Goal: Transaction & Acquisition: Purchase product/service

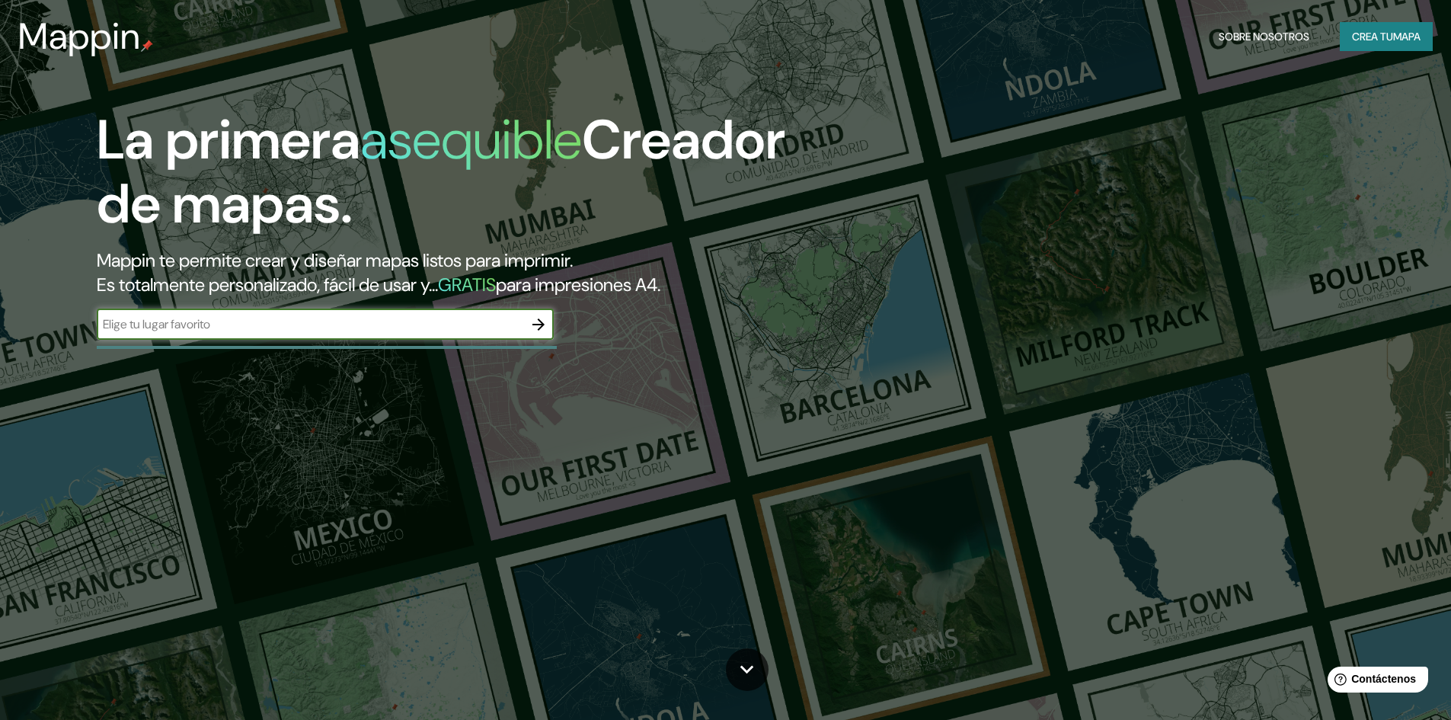
click at [442, 330] on input "text" at bounding box center [310, 324] width 426 height 18
click at [542, 321] on icon "button" at bounding box center [538, 324] width 18 height 18
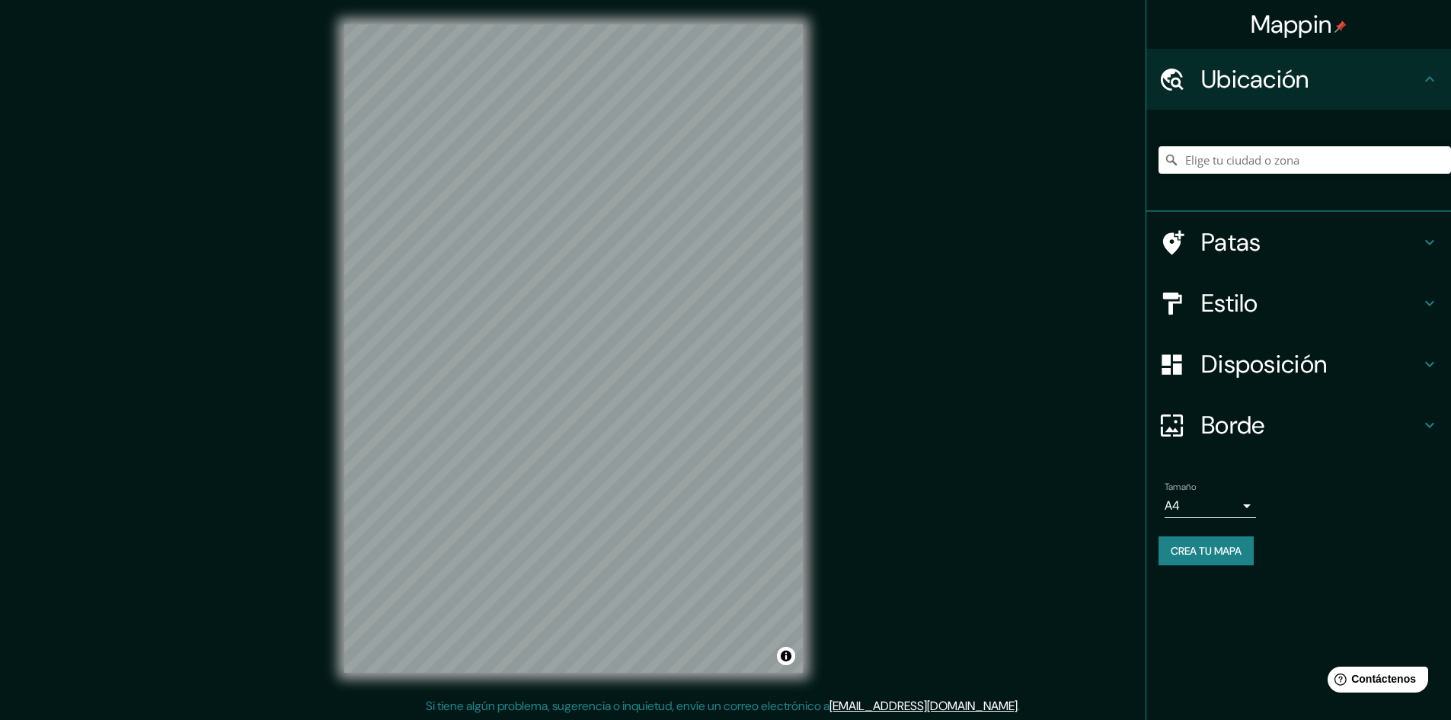
click at [1175, 161] on icon at bounding box center [1171, 159] width 15 height 15
click at [1191, 165] on input "Elige tu ciudad o zona" at bounding box center [1304, 159] width 292 height 27
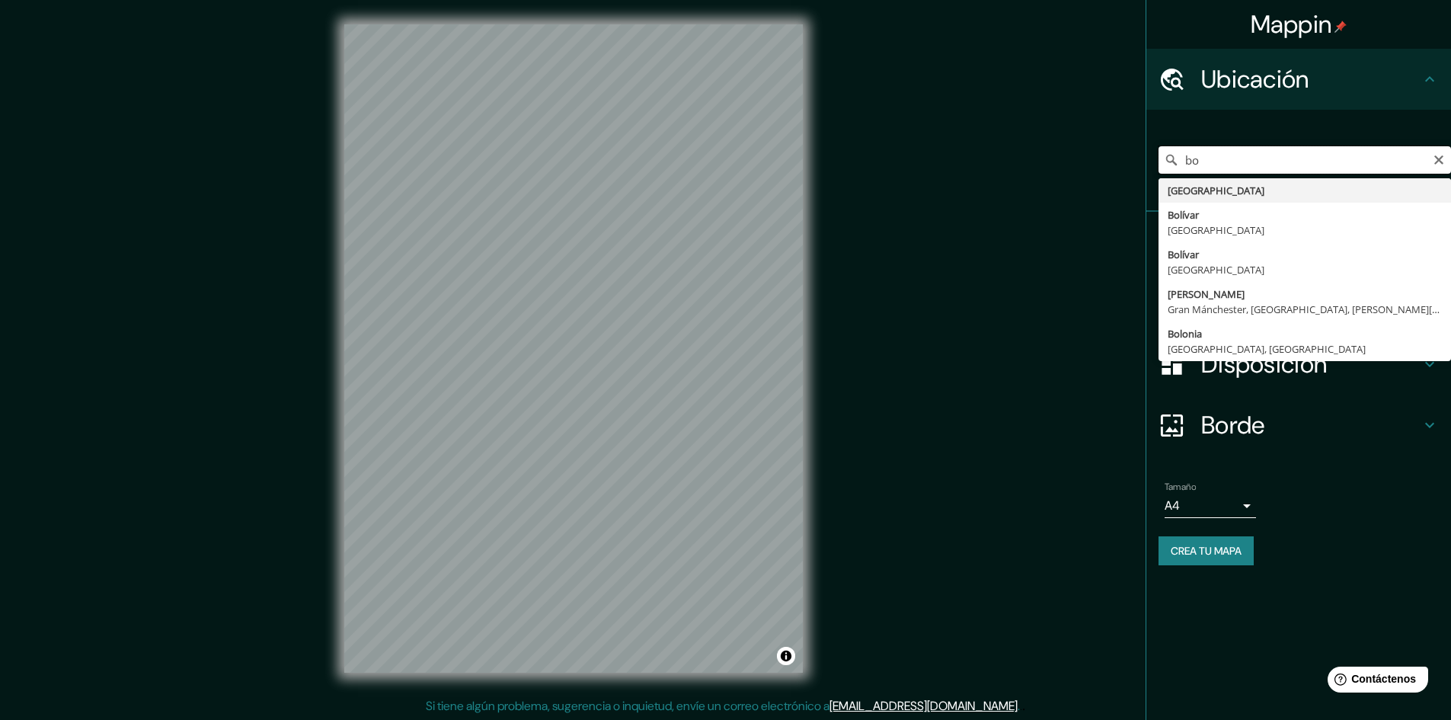
type input "b"
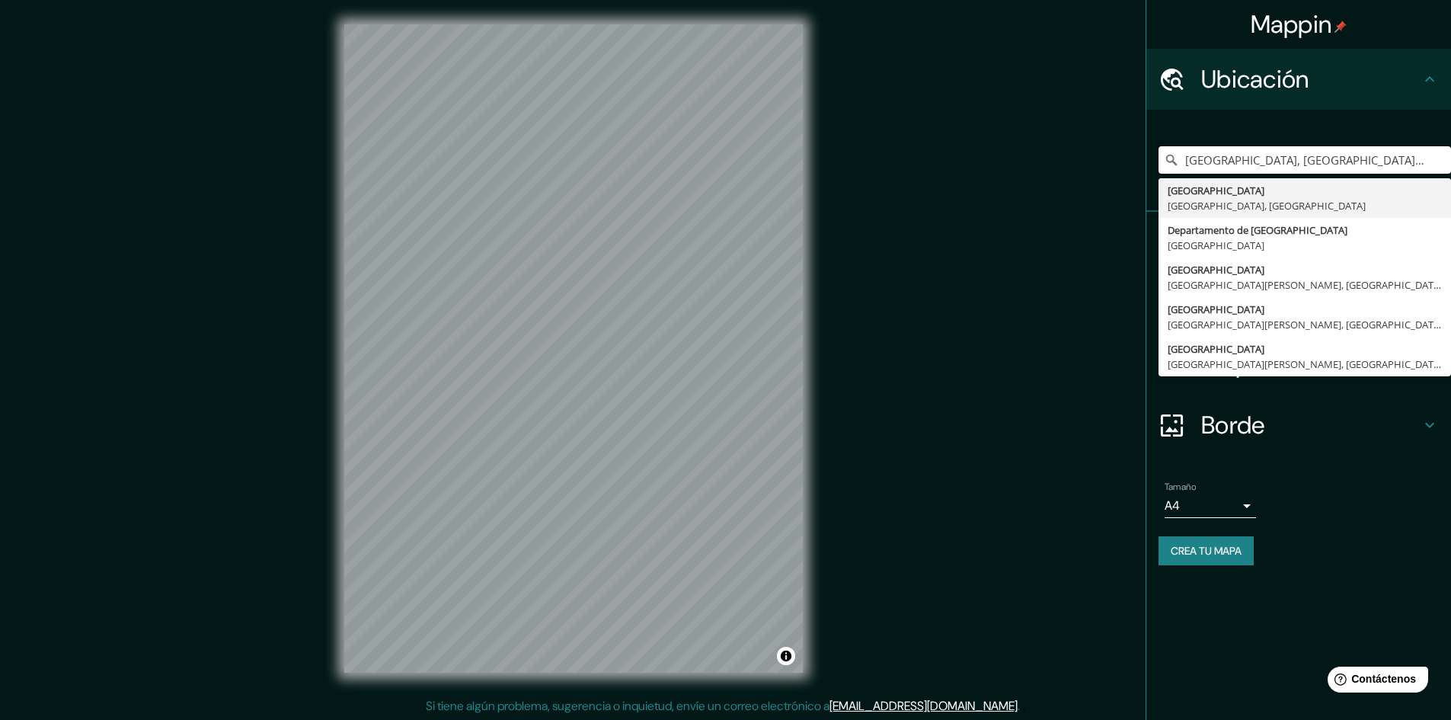
type input "[GEOGRAPHIC_DATA], [GEOGRAPHIC_DATA], [GEOGRAPHIC_DATA]"
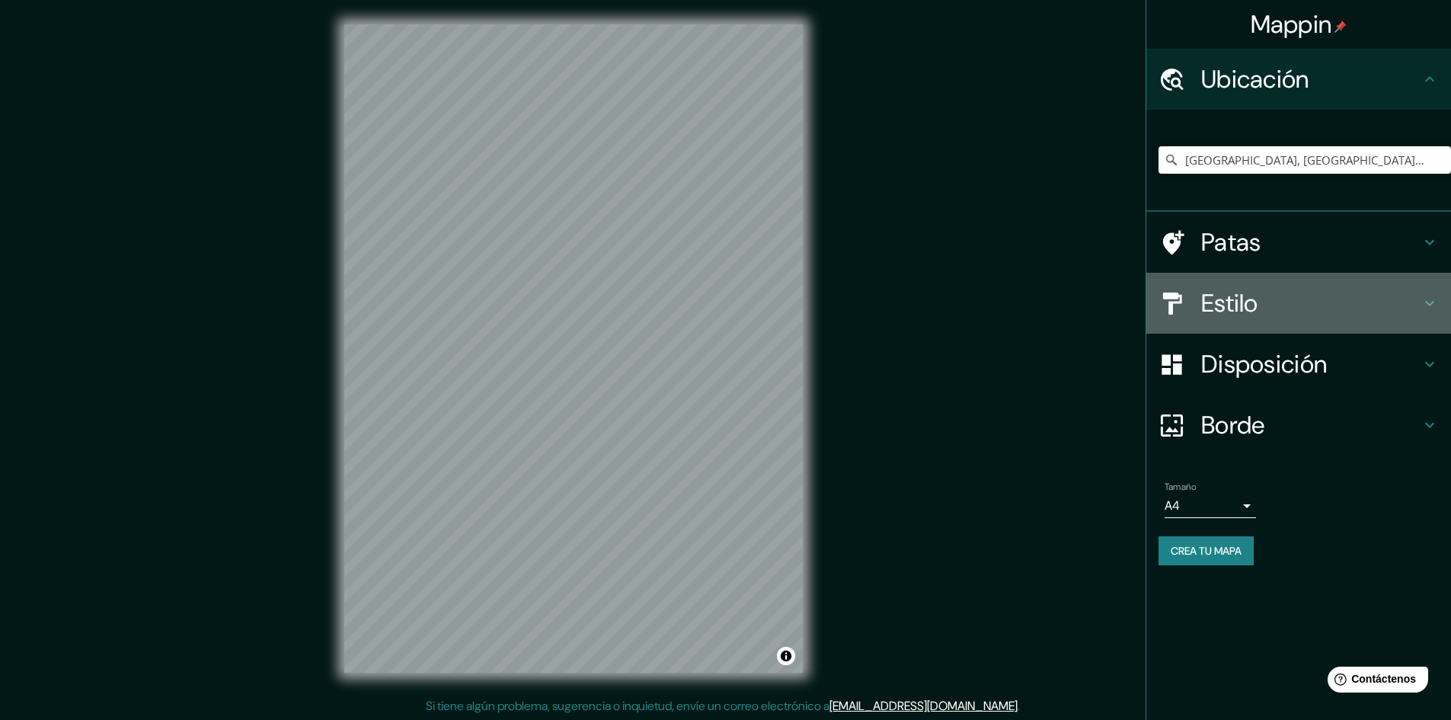
click at [1180, 321] on div "Estilo" at bounding box center [1298, 303] width 305 height 61
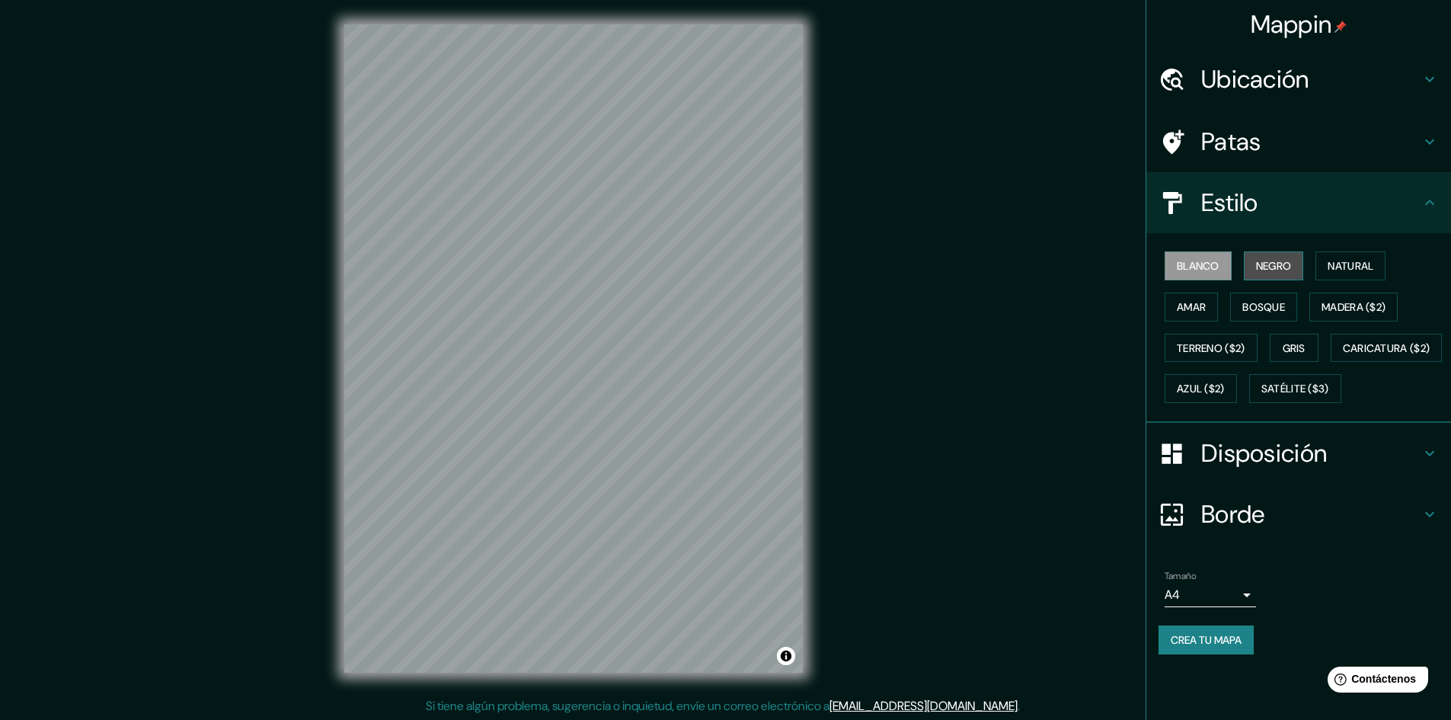
click at [1262, 274] on font "Negro" at bounding box center [1274, 266] width 36 height 20
click at [1333, 273] on font "Natural" at bounding box center [1350, 266] width 46 height 14
click at [1205, 305] on font "Amar" at bounding box center [1191, 307] width 29 height 14
click at [1247, 305] on font "Bosque" at bounding box center [1263, 307] width 43 height 14
click at [1335, 305] on font "Madera ($2)" at bounding box center [1353, 307] width 64 height 14
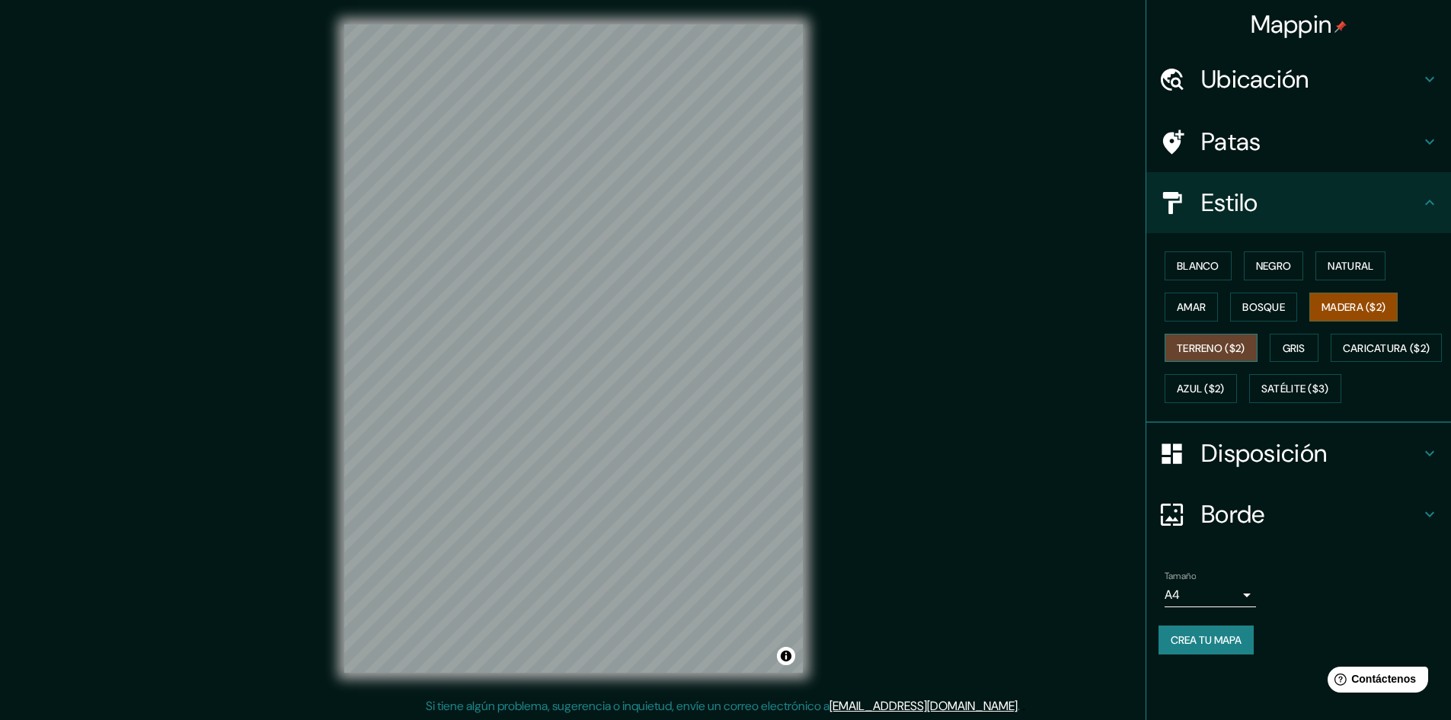
click at [1202, 347] on font "Terreno ($2)" at bounding box center [1211, 348] width 69 height 14
click at [1282, 343] on button "Gris" at bounding box center [1293, 348] width 49 height 29
click at [1246, 638] on body "Mappin Ubicación [GEOGRAPHIC_DATA], [GEOGRAPHIC_DATA], [GEOGRAPHIC_DATA] [GEOGR…" at bounding box center [725, 360] width 1451 height 720
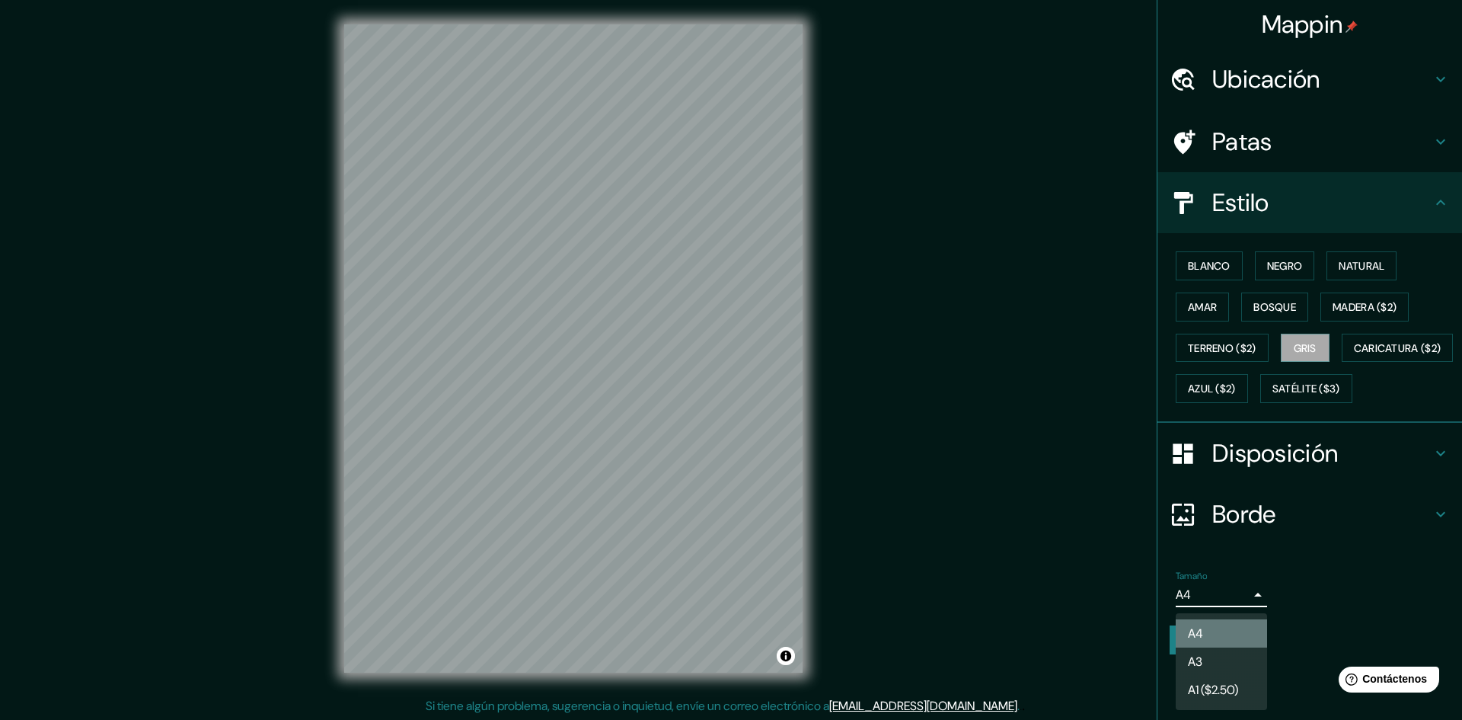
click at [1246, 638] on li "A4" at bounding box center [1221, 633] width 91 height 28
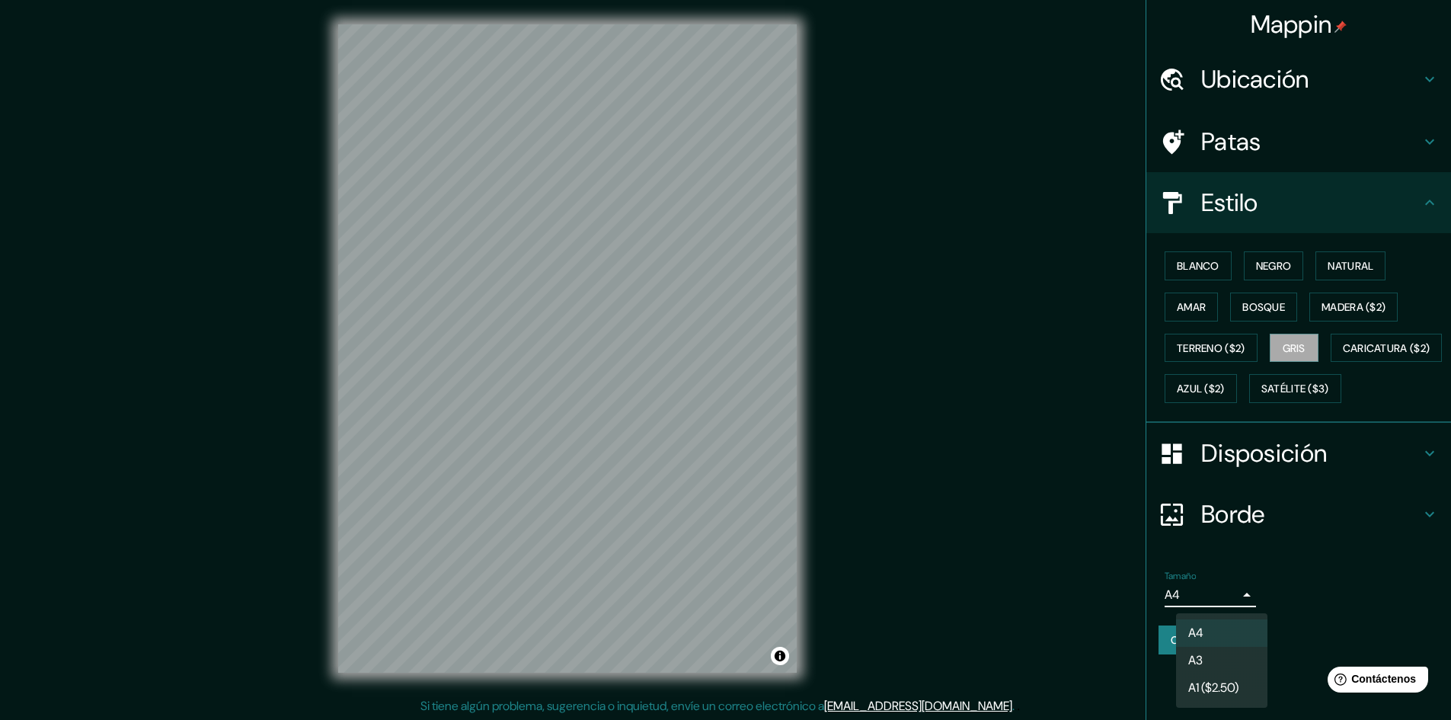
click at [1234, 640] on body "Mappin Ubicación [GEOGRAPHIC_DATA], [GEOGRAPHIC_DATA], [GEOGRAPHIC_DATA] [GEOGR…" at bounding box center [725, 360] width 1451 height 720
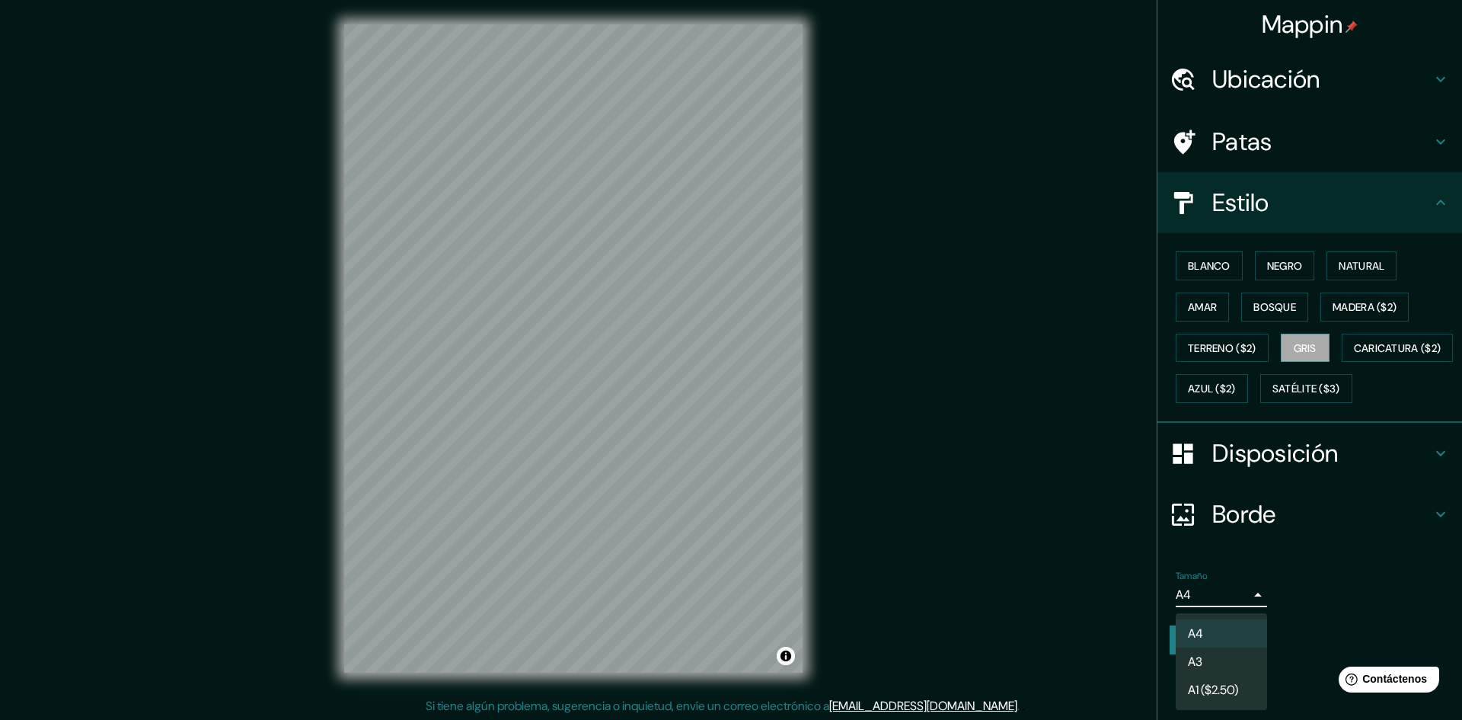
click at [1225, 658] on li "A3" at bounding box center [1221, 661] width 91 height 28
type input "a4"
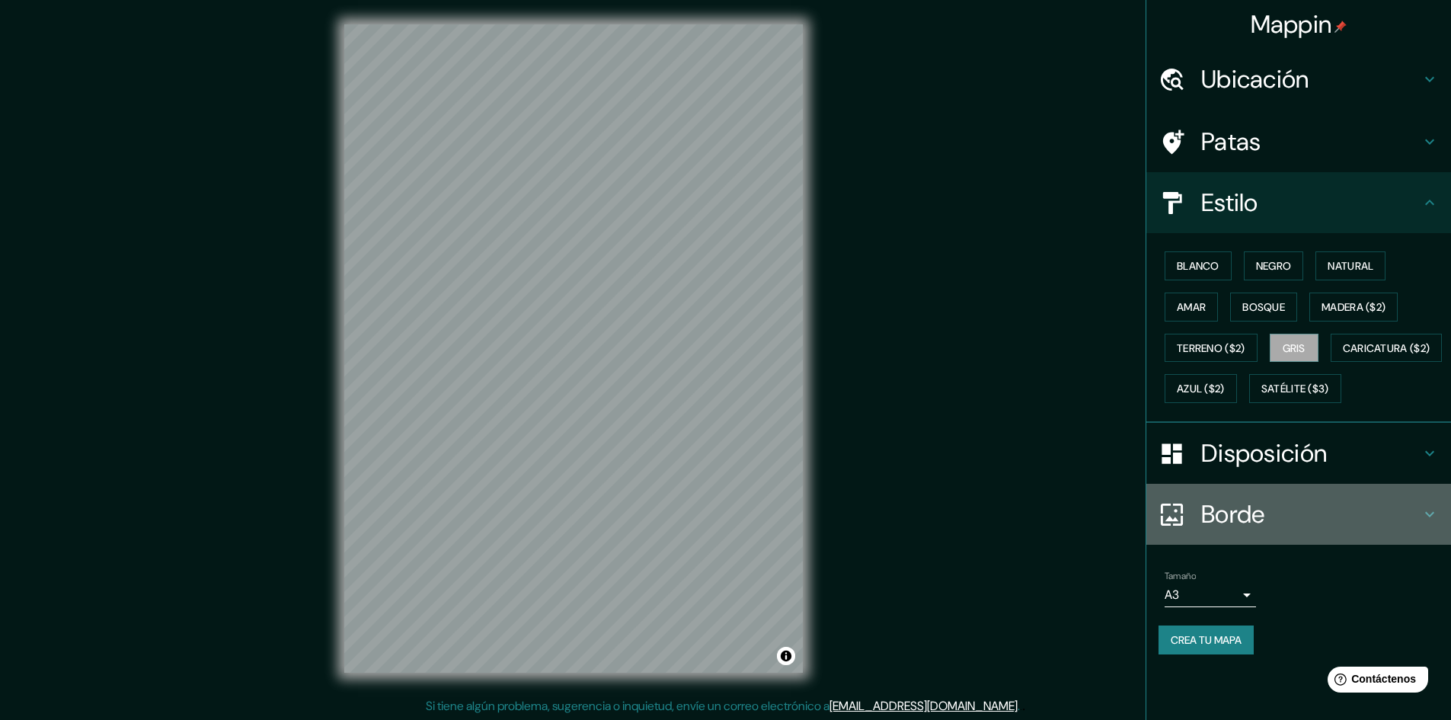
click at [1292, 529] on h4 "Borde" at bounding box center [1310, 514] width 219 height 30
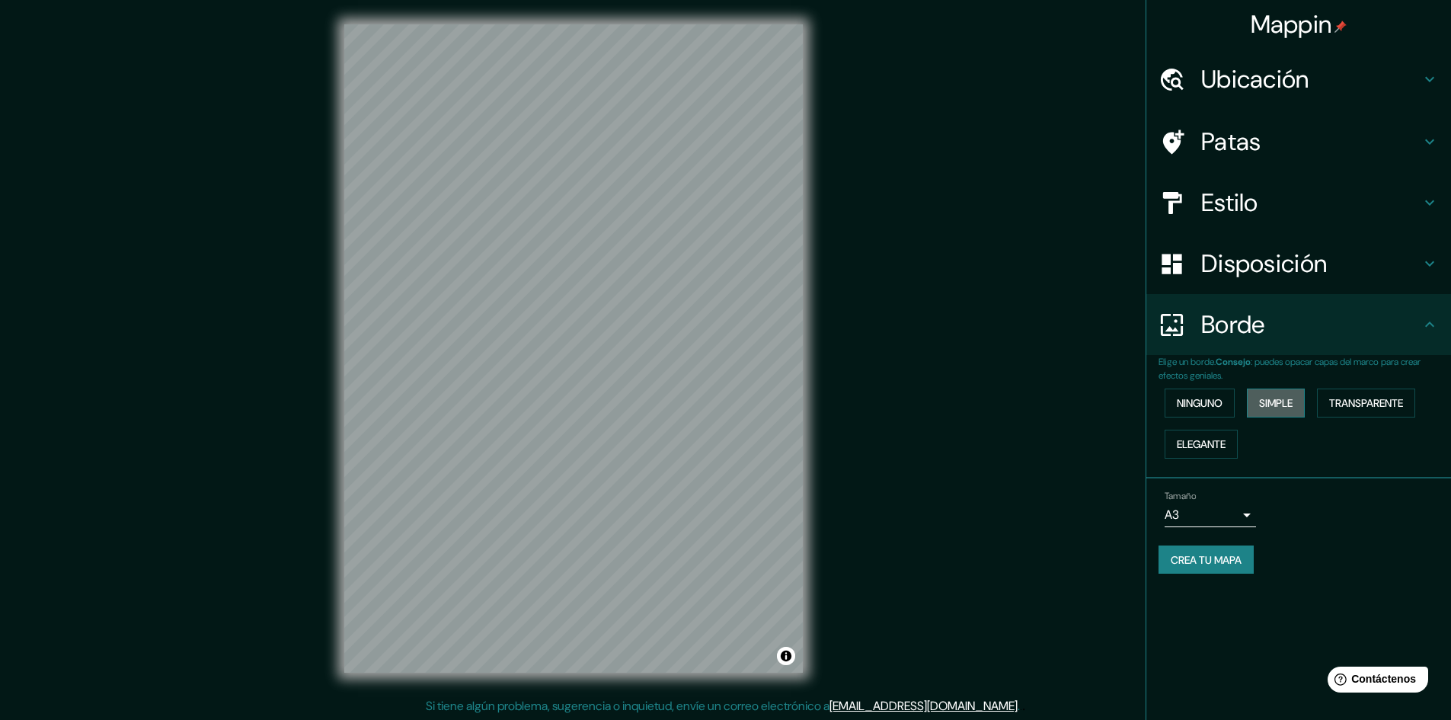
click at [1290, 402] on font "Simple" at bounding box center [1276, 403] width 34 height 14
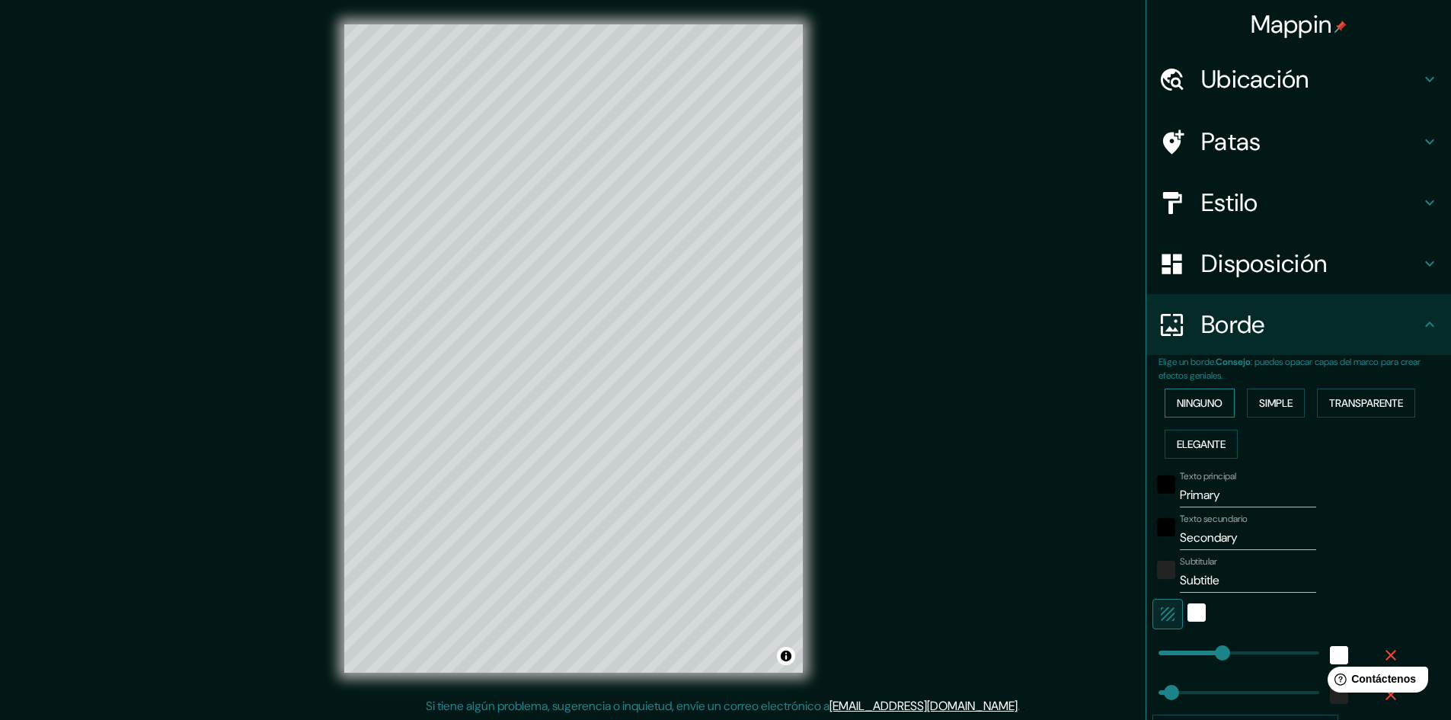
click at [1188, 410] on font "Ninguno" at bounding box center [1200, 403] width 46 height 20
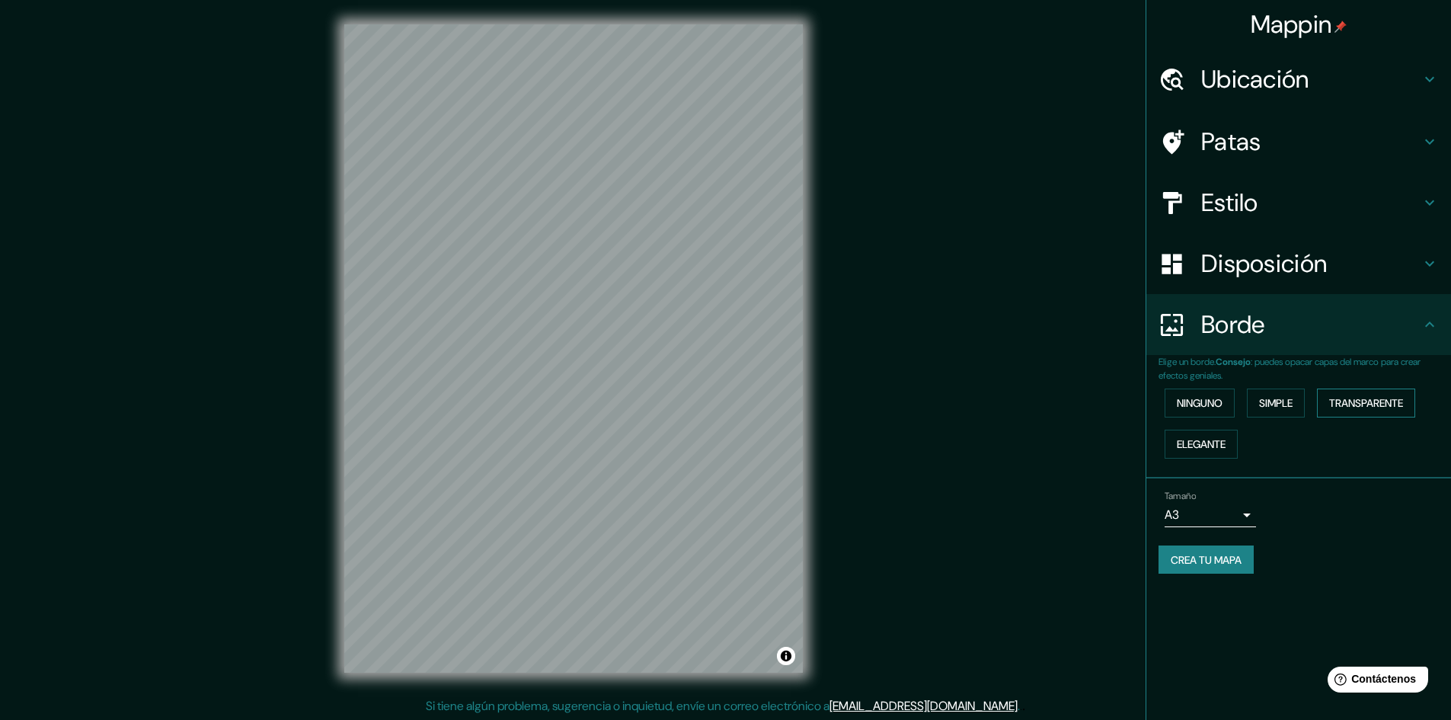
click at [1351, 410] on font "Transparente" at bounding box center [1366, 403] width 74 height 20
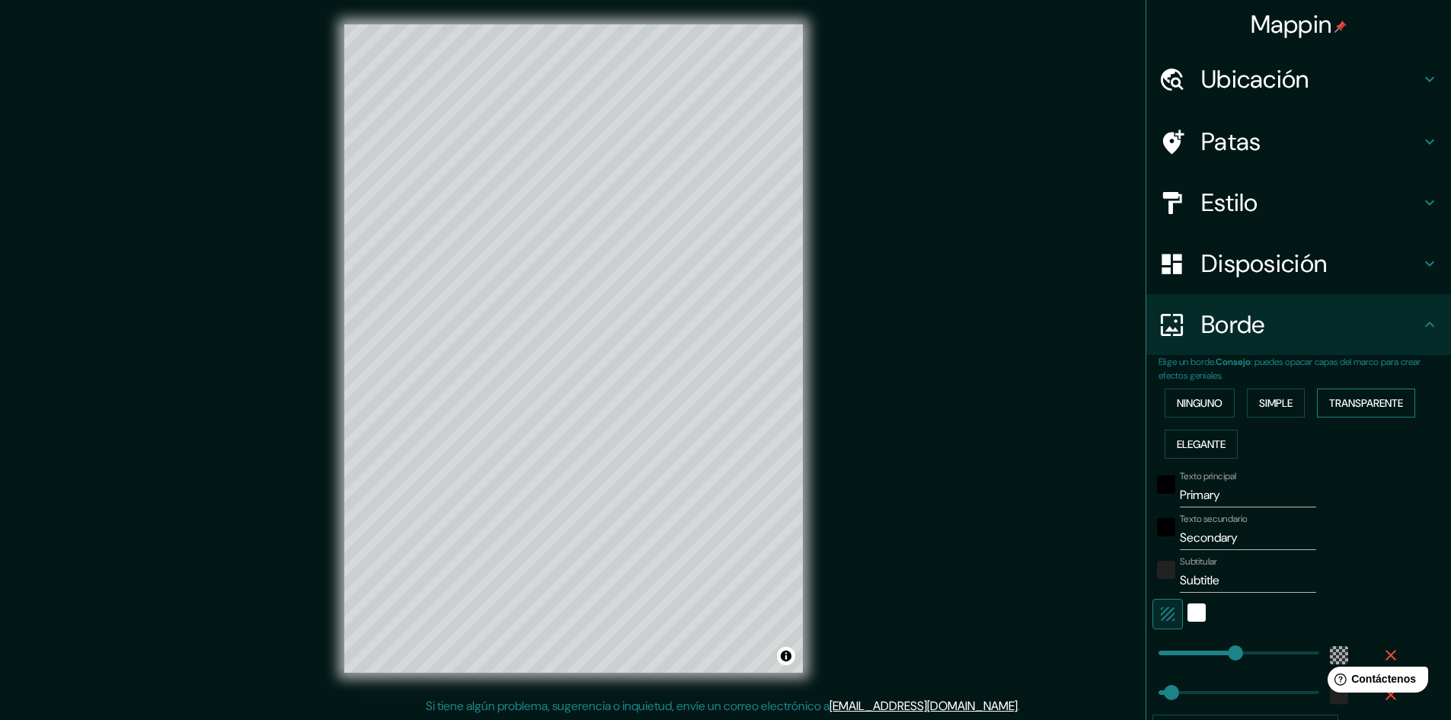
click at [1350, 410] on font "Transparente" at bounding box center [1366, 403] width 74 height 20
type input "289"
type input "48"
click at [1208, 440] on font "Elegante" at bounding box center [1201, 444] width 49 height 14
click at [1189, 414] on button "Ninguno" at bounding box center [1199, 402] width 70 height 29
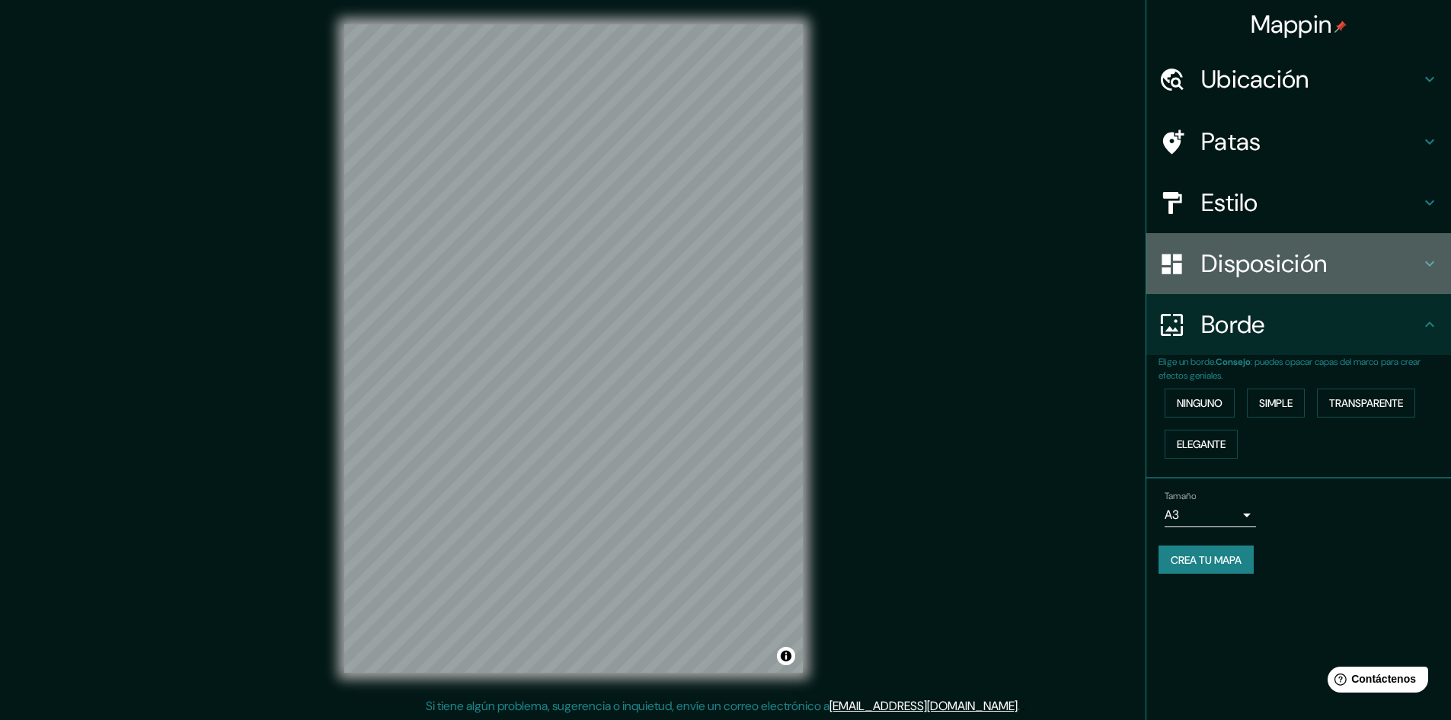
click at [1242, 267] on font "Disposición" at bounding box center [1264, 263] width 126 height 32
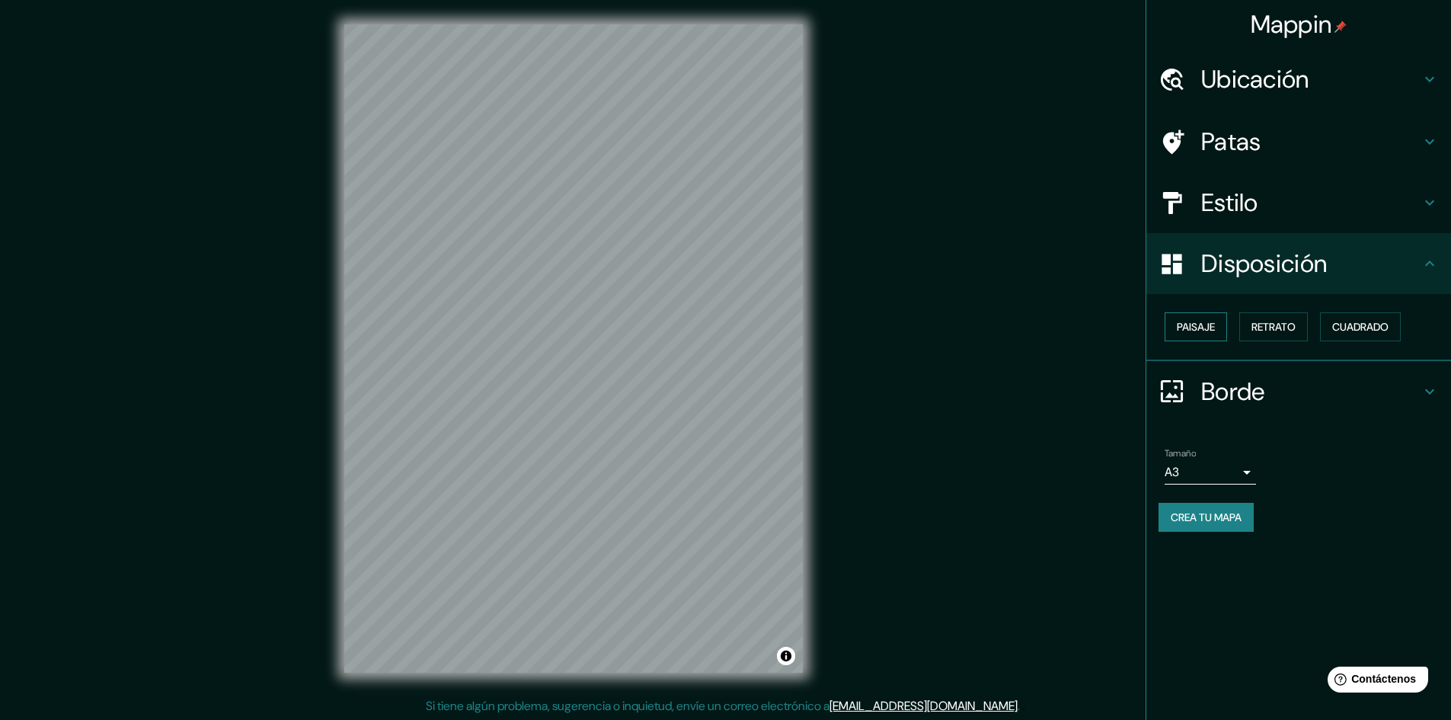
click at [1211, 329] on font "Paisaje" at bounding box center [1196, 327] width 38 height 14
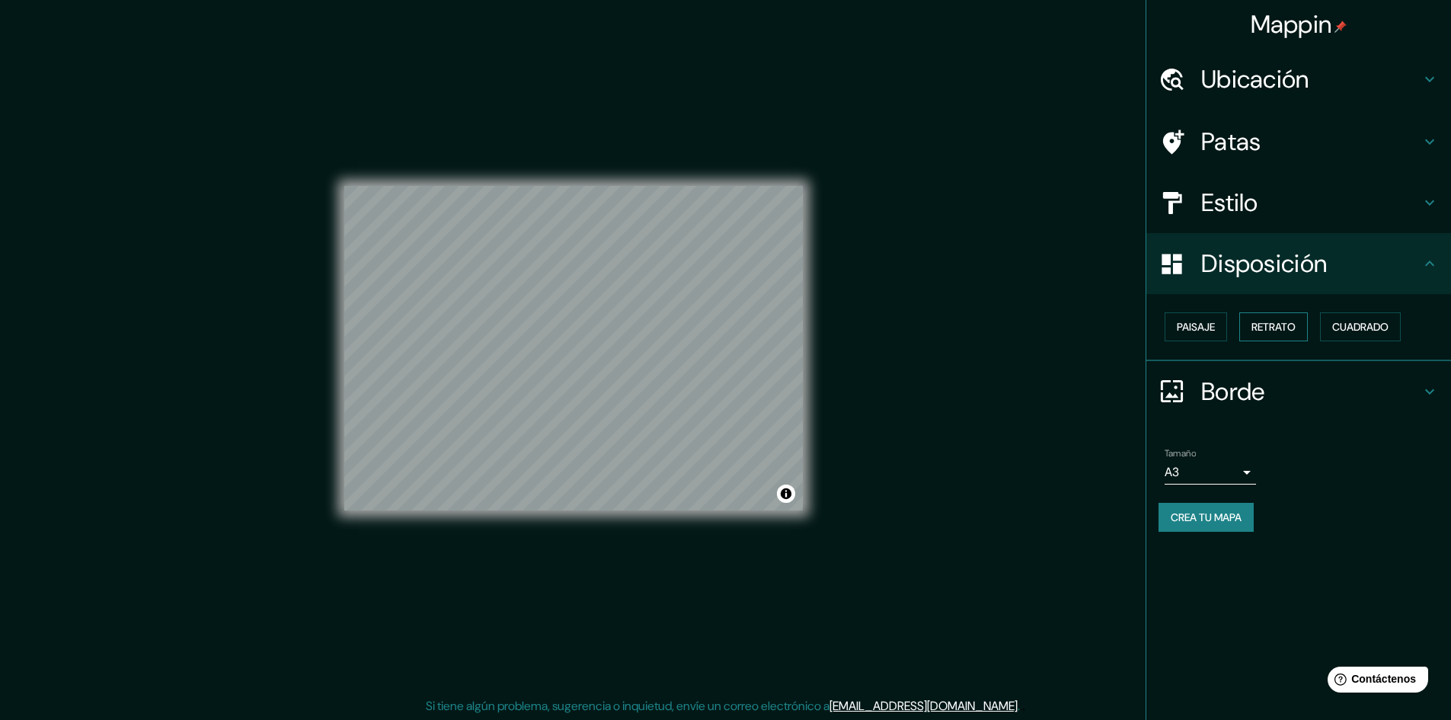
click at [1270, 330] on font "Retrato" at bounding box center [1273, 327] width 44 height 14
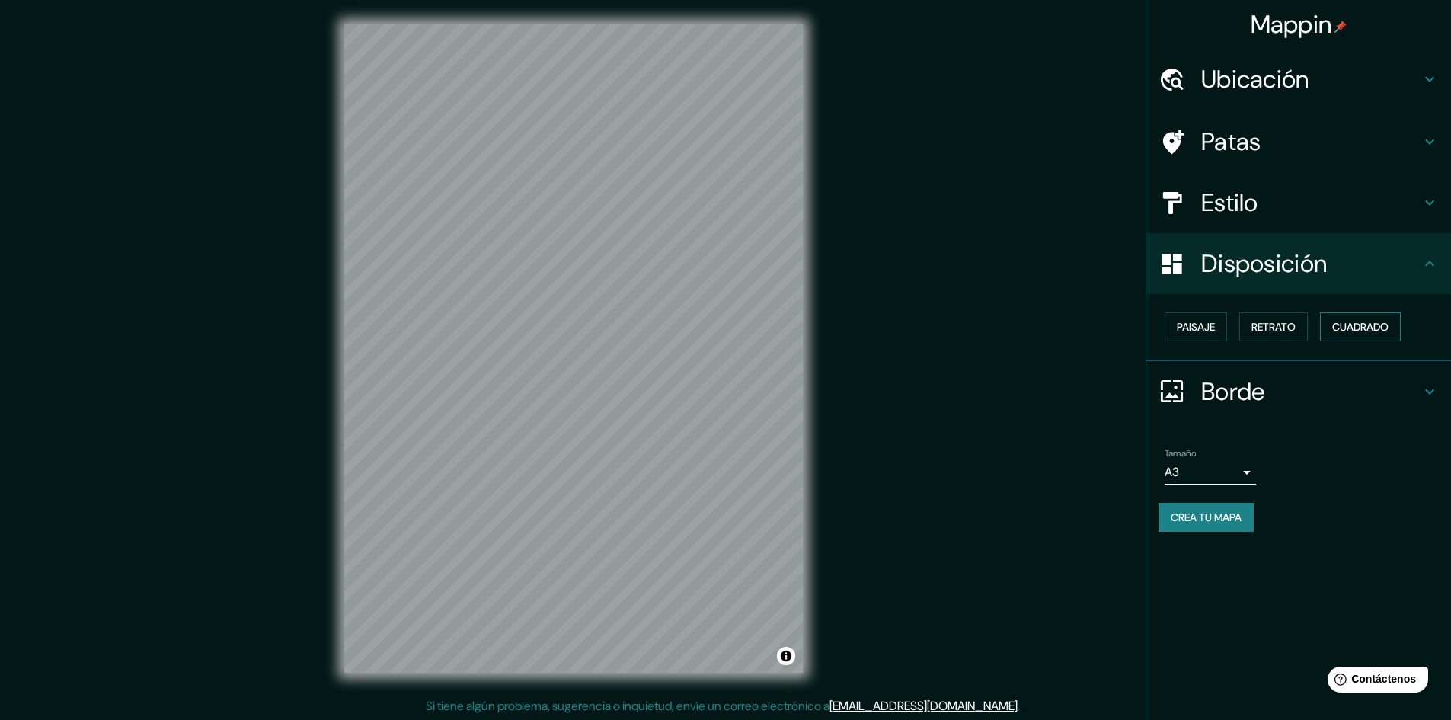
click at [1370, 330] on font "Cuadrado" at bounding box center [1360, 327] width 56 height 14
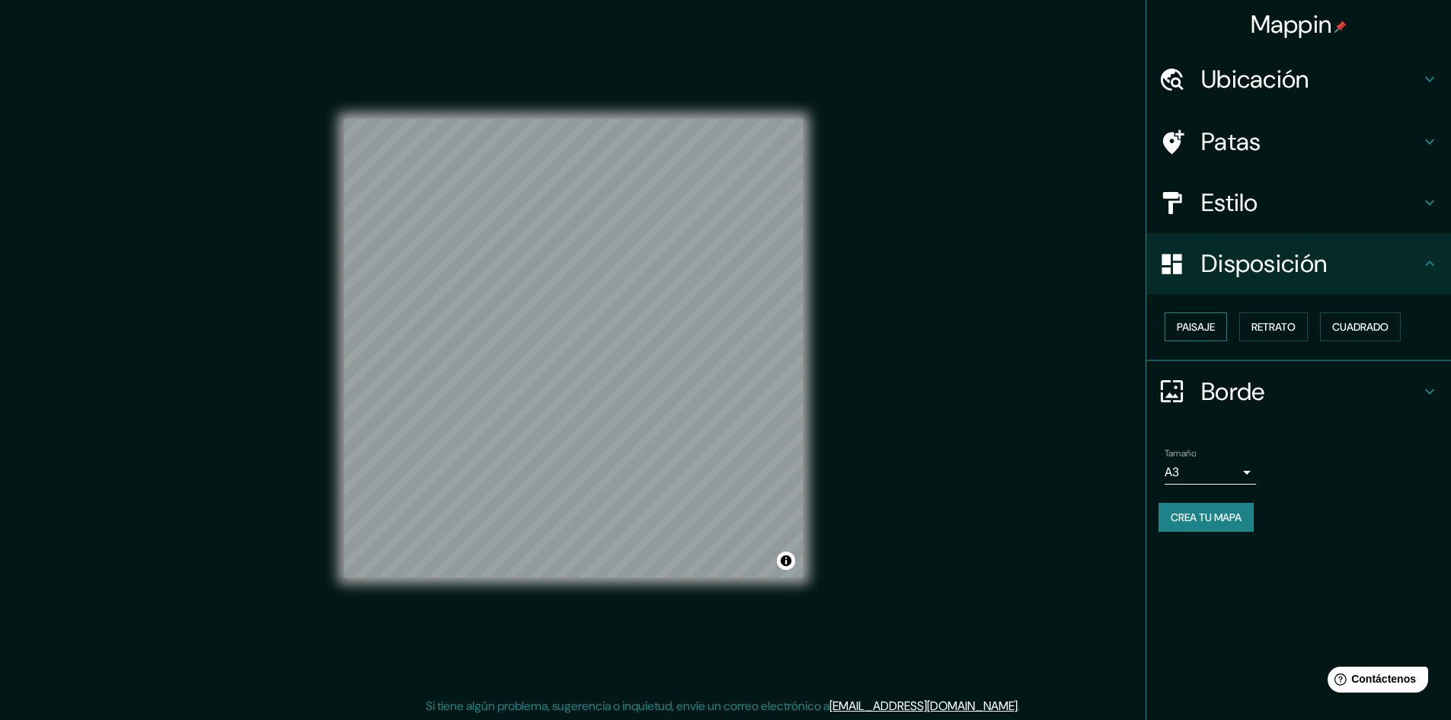
click at [1199, 329] on font "Paisaje" at bounding box center [1196, 327] width 38 height 14
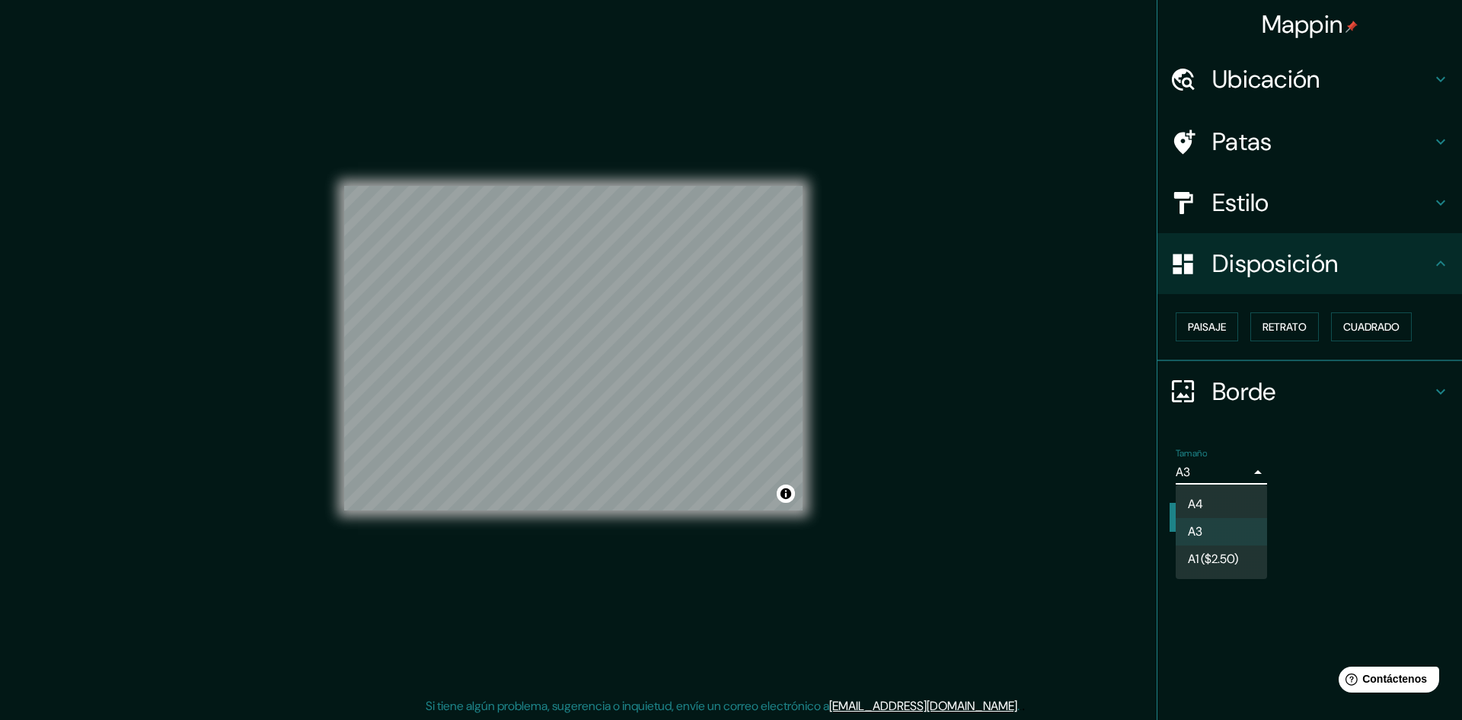
click at [1252, 471] on body "Mappin Ubicación [GEOGRAPHIC_DATA], [GEOGRAPHIC_DATA], [GEOGRAPHIC_DATA] [GEOGR…" at bounding box center [731, 360] width 1462 height 720
click at [1252, 471] on div at bounding box center [731, 360] width 1462 height 720
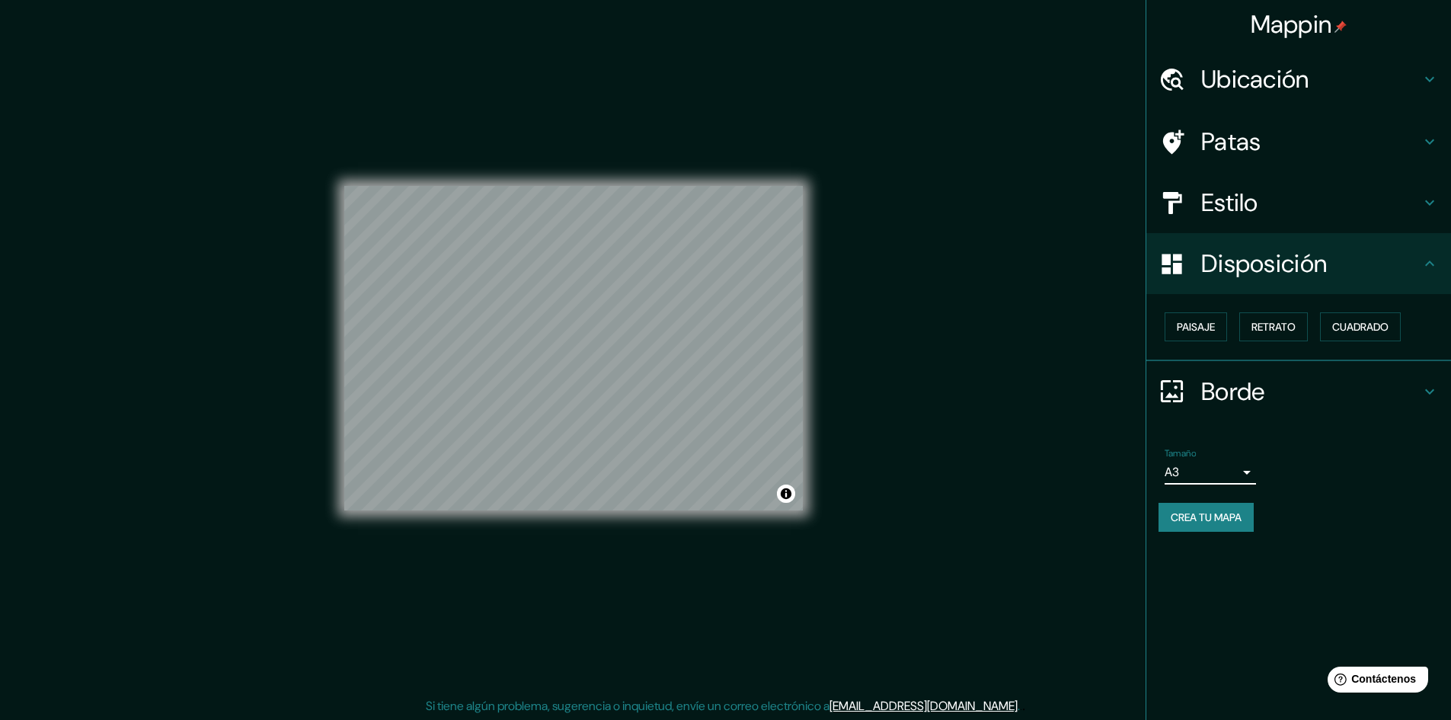
click at [1282, 139] on h4 "Patas" at bounding box center [1310, 141] width 219 height 30
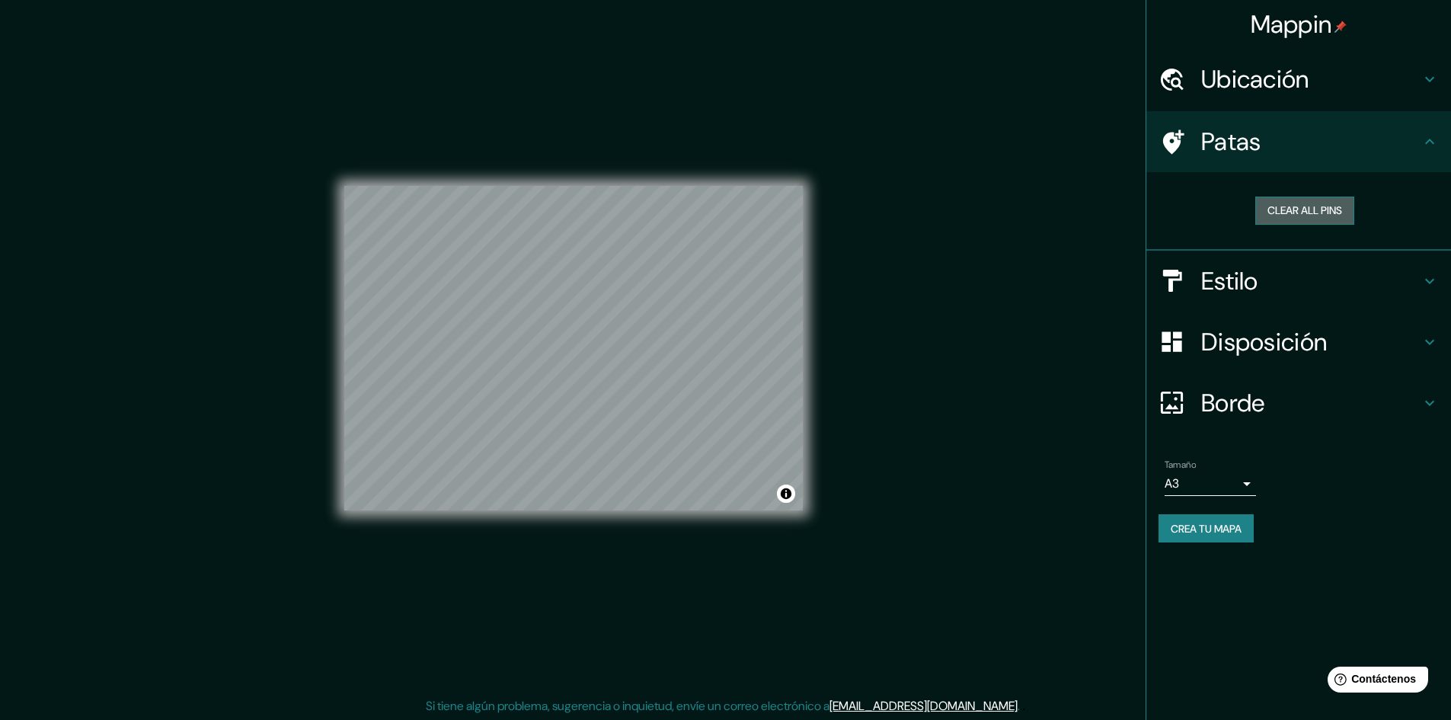
click at [1301, 212] on button "Clear all pins" at bounding box center [1304, 210] width 99 height 28
click at [1426, 72] on icon at bounding box center [1429, 79] width 18 height 18
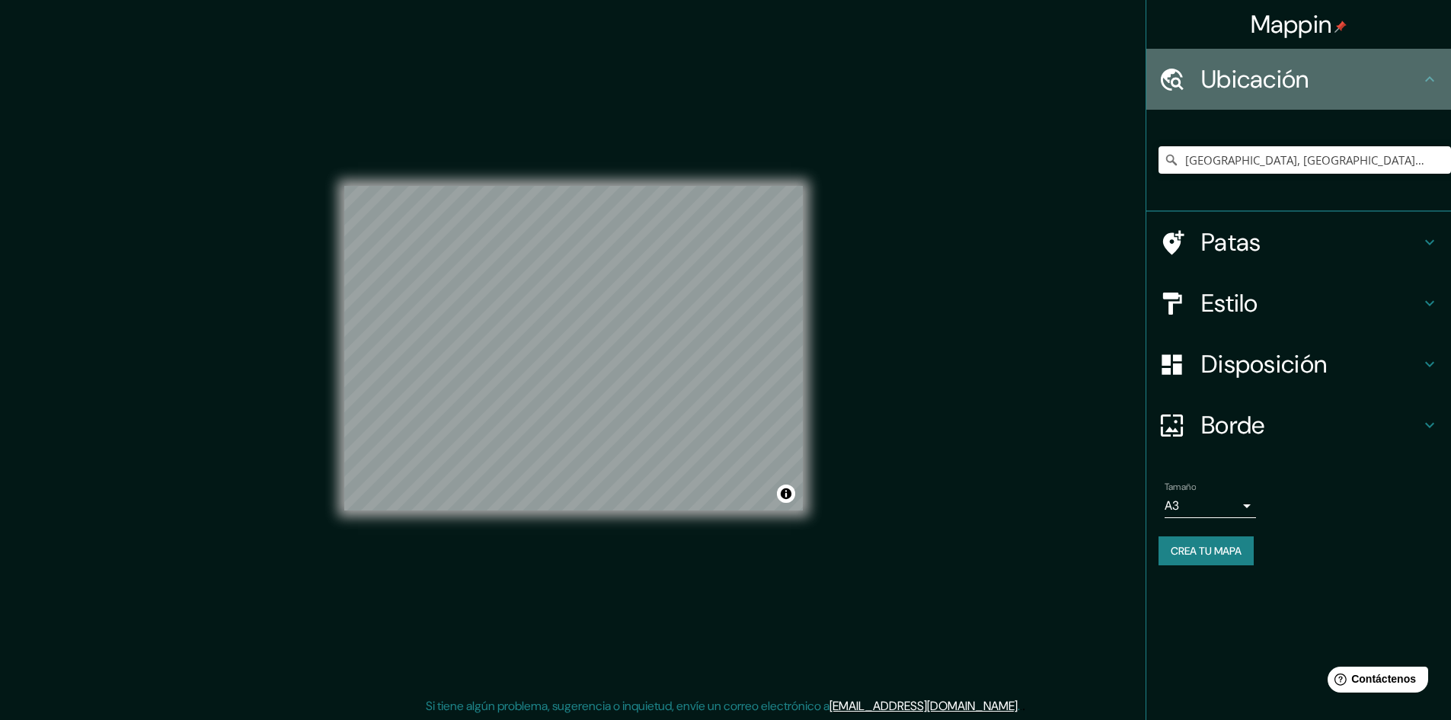
click at [1426, 72] on icon at bounding box center [1429, 79] width 18 height 18
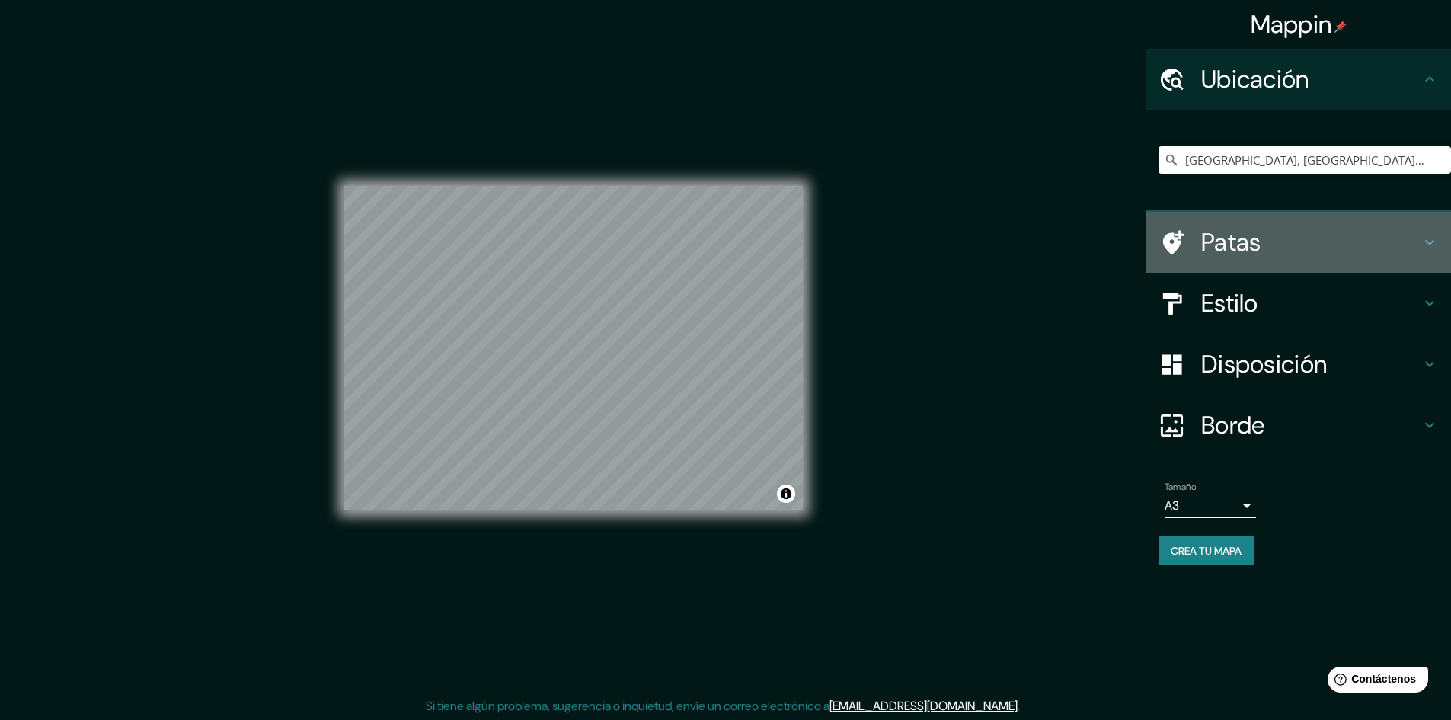
click at [1437, 238] on icon at bounding box center [1429, 242] width 18 height 18
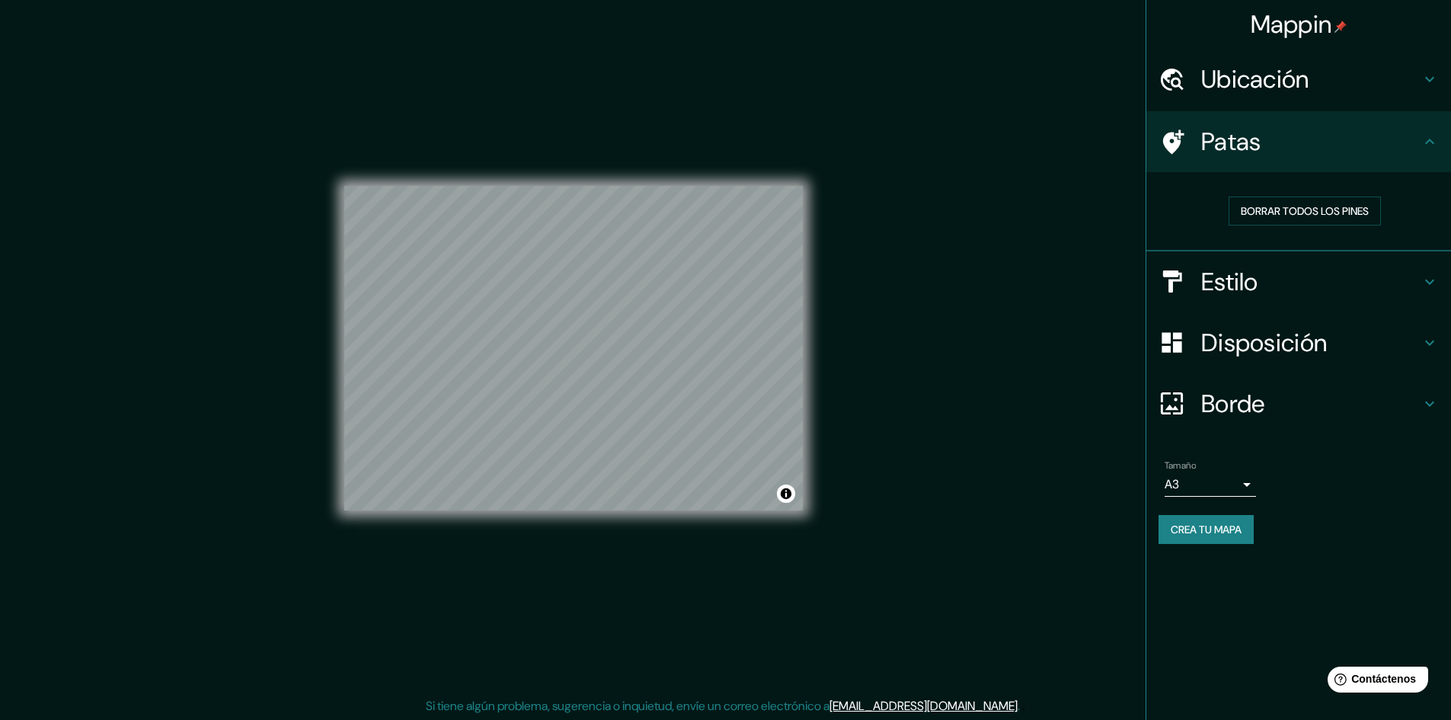
click at [1226, 534] on font "Crea tu mapa" at bounding box center [1205, 529] width 71 height 14
click at [1194, 528] on font "Crea tu mapa" at bounding box center [1205, 529] width 71 height 14
drag, startPoint x: 828, startPoint y: 439, endPoint x: 880, endPoint y: 392, distance: 70.1
click at [880, 392] on div "Mappin Ubicación [GEOGRAPHIC_DATA], [GEOGRAPHIC_DATA], [GEOGRAPHIC_DATA] [GEOGR…" at bounding box center [725, 360] width 1451 height 721
click at [1276, 216] on font "Borrar todos los pines" at bounding box center [1305, 211] width 128 height 14
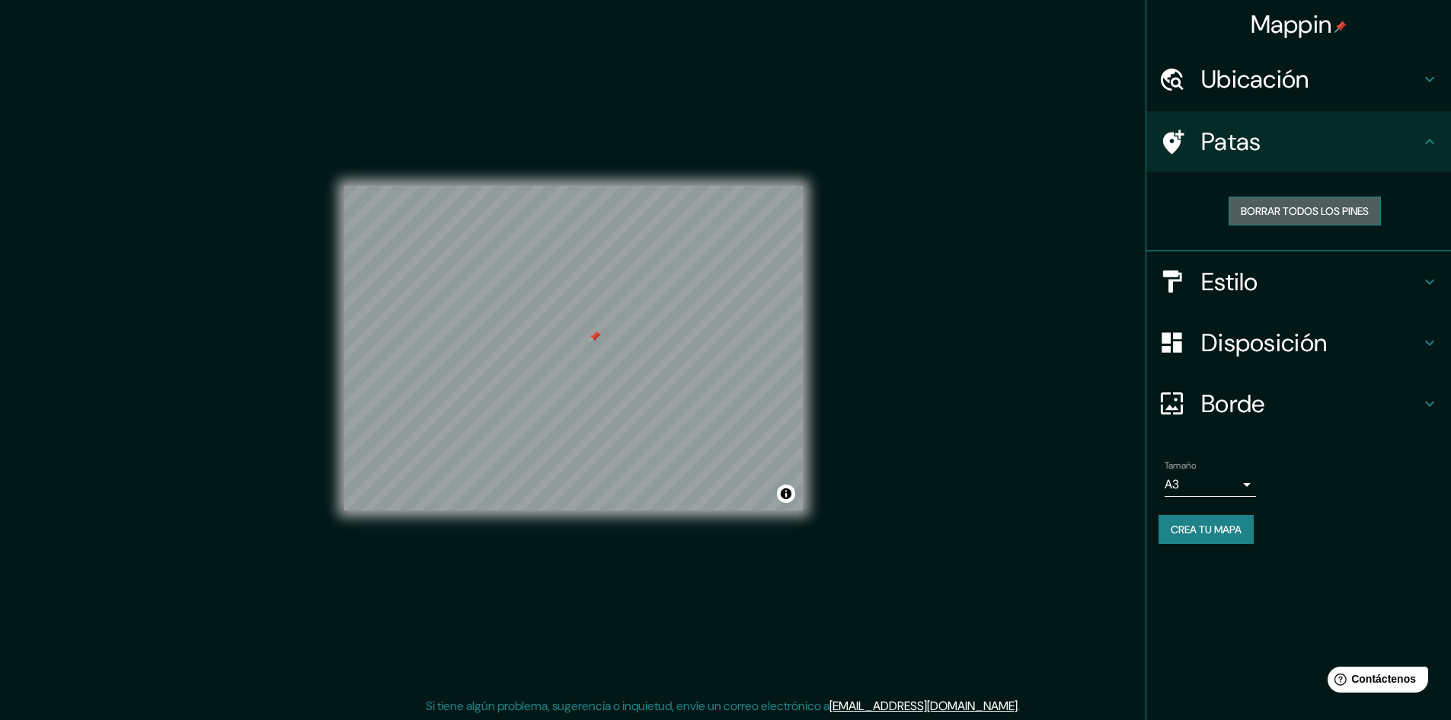
click at [1242, 213] on font "Borrar todos los pines" at bounding box center [1305, 211] width 128 height 14
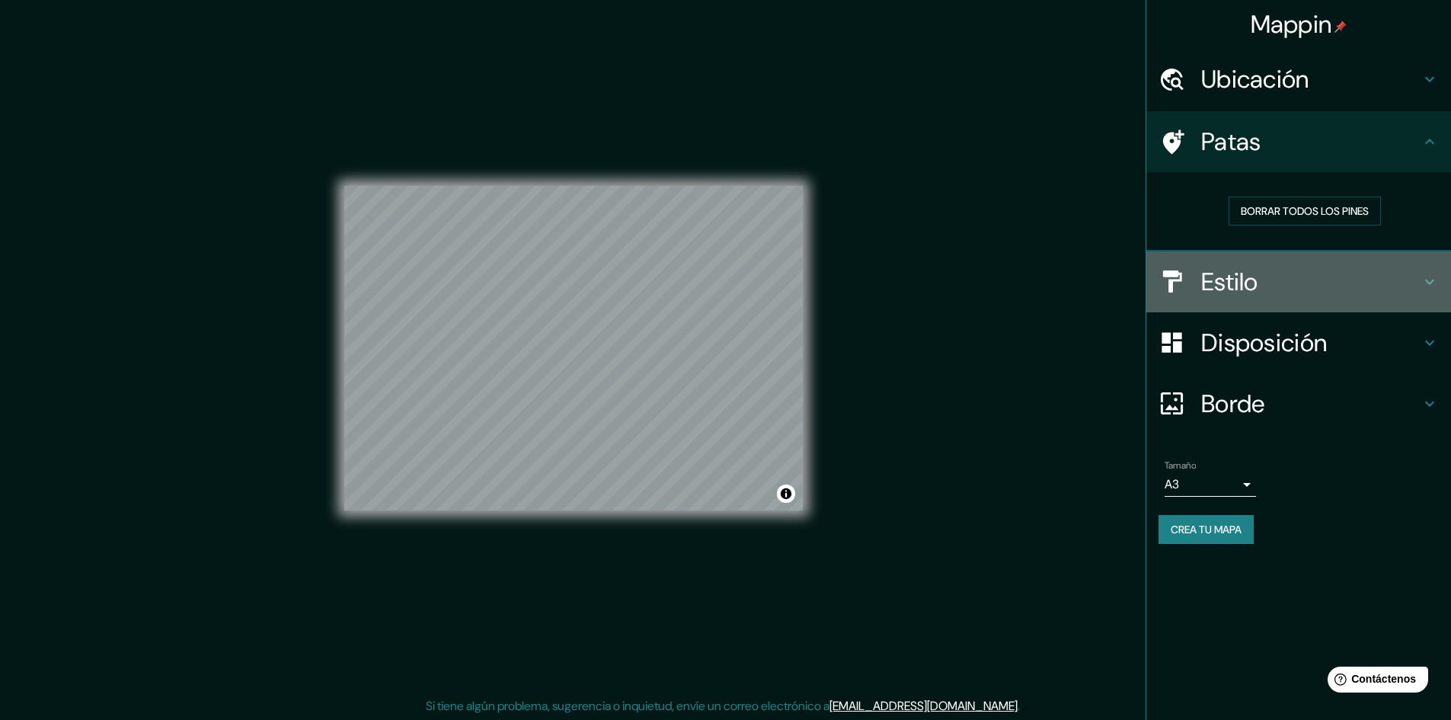
click at [1249, 285] on font "Estilo" at bounding box center [1229, 282] width 57 height 32
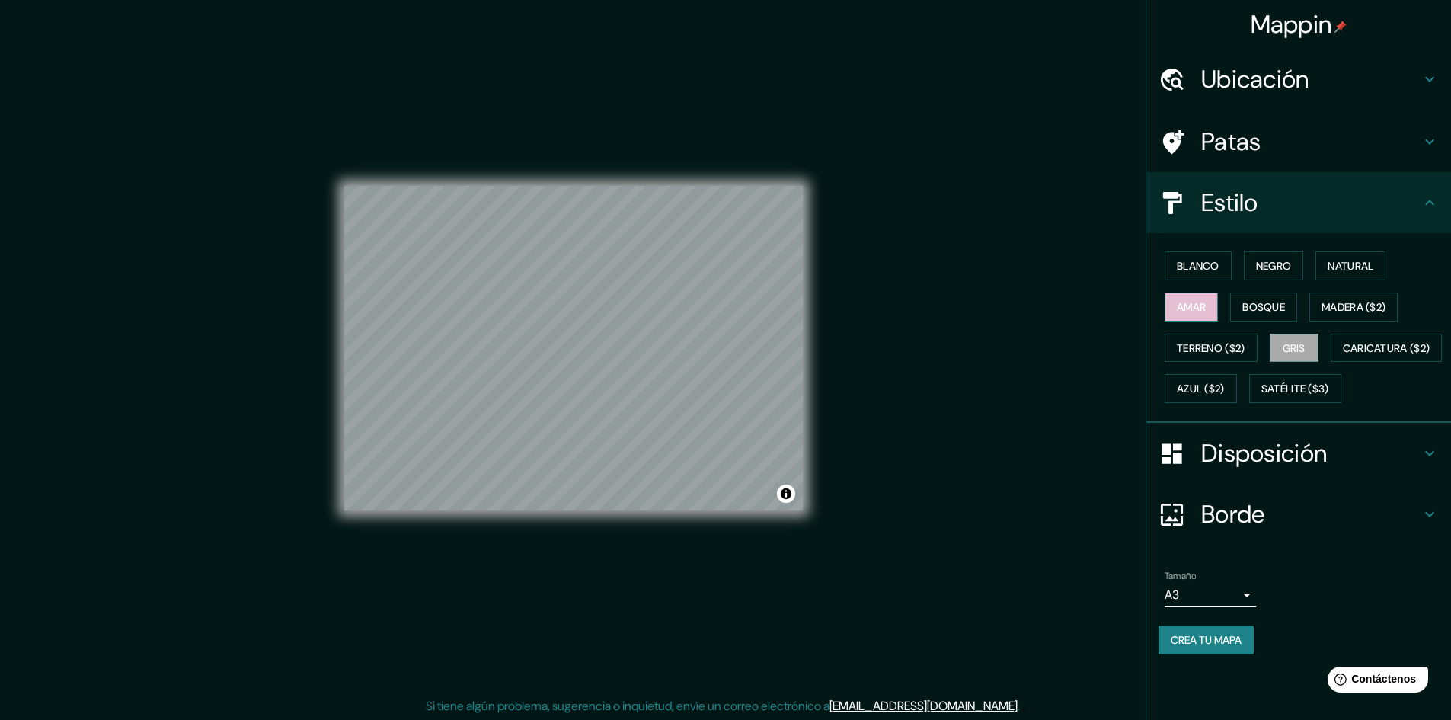
click at [1190, 306] on font "Amar" at bounding box center [1191, 307] width 29 height 14
click at [1193, 265] on font "Blanco" at bounding box center [1198, 266] width 43 height 14
click at [1259, 265] on font "Negro" at bounding box center [1274, 266] width 36 height 14
click at [1341, 263] on font "Natural" at bounding box center [1350, 266] width 46 height 14
click at [1336, 299] on font "Madera ($2)" at bounding box center [1353, 307] width 64 height 20
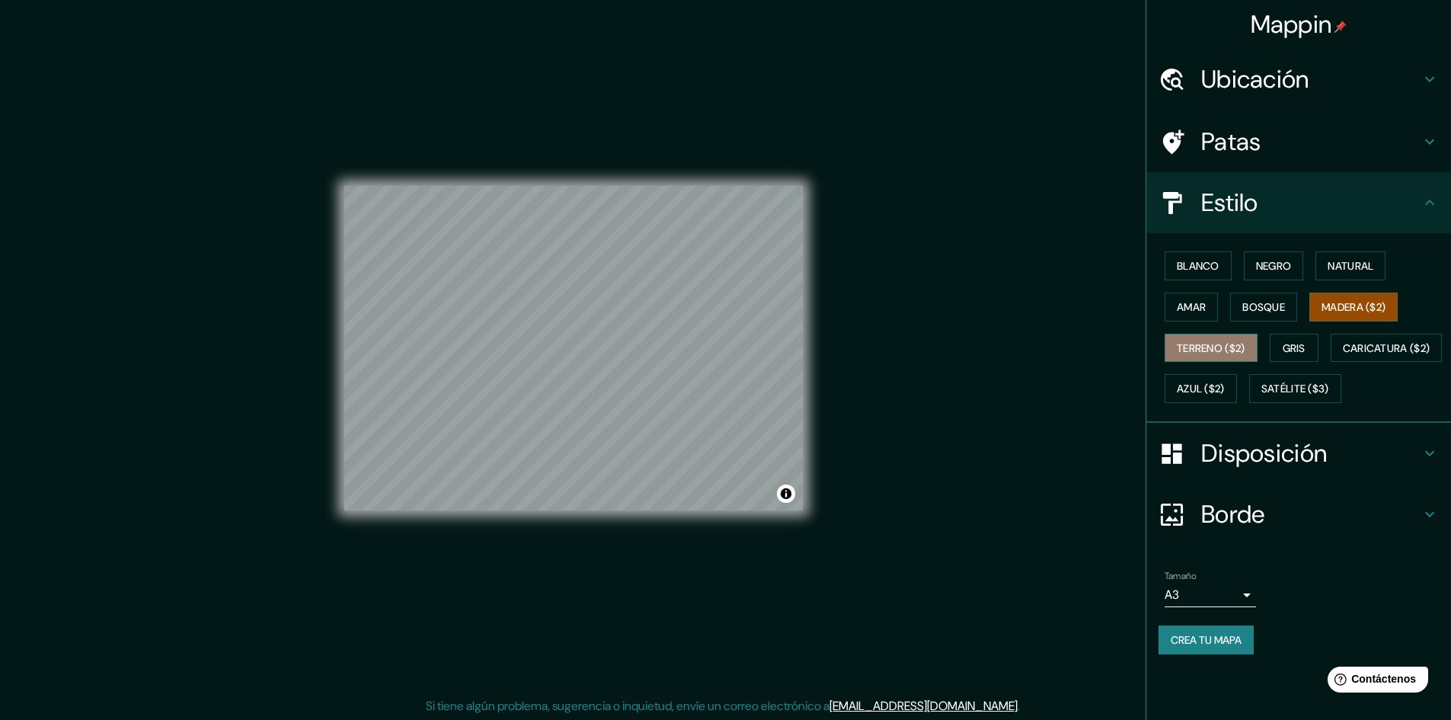
drag, startPoint x: 825, startPoint y: 321, endPoint x: 1189, endPoint y: 348, distance: 365.0
click at [1189, 348] on font "Terreno ($2)" at bounding box center [1211, 348] width 69 height 14
click at [1295, 343] on font "Gris" at bounding box center [1293, 348] width 23 height 14
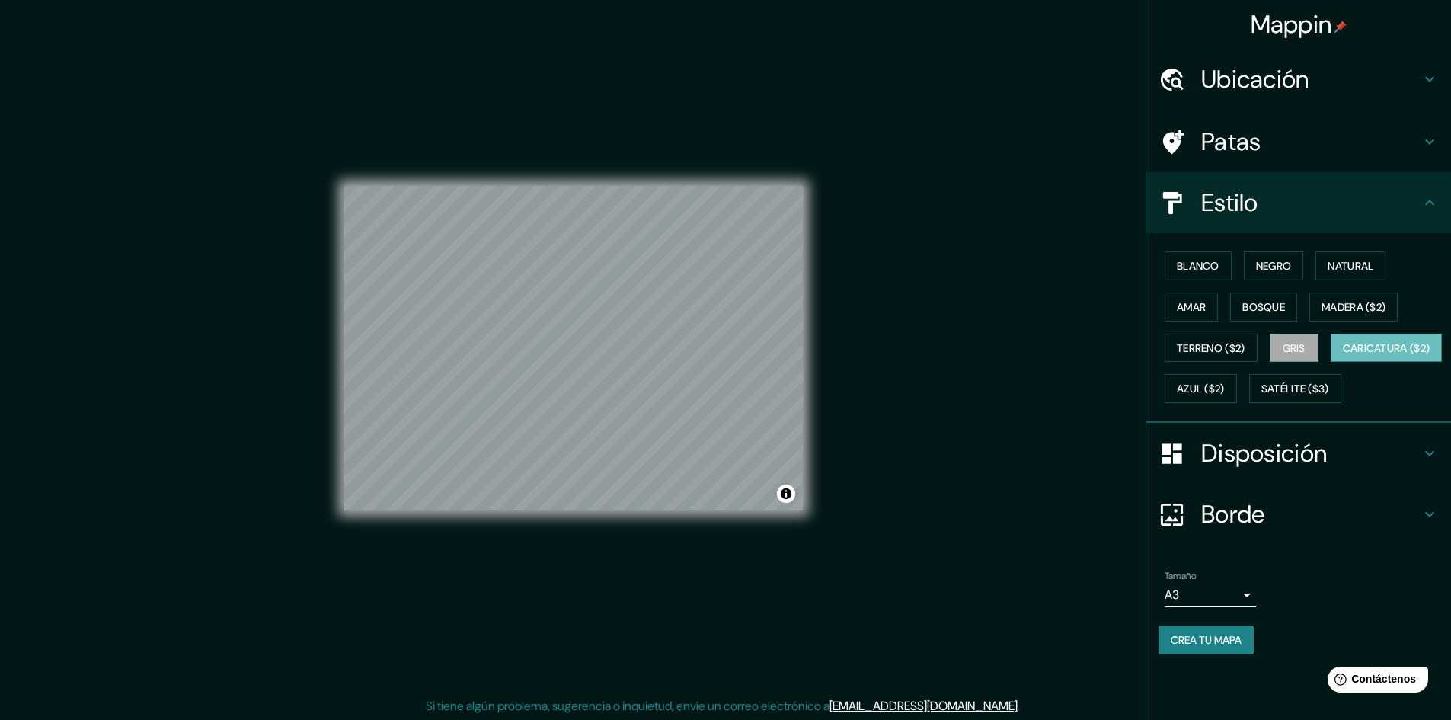
click at [1343, 355] on font "Caricatura ($2)" at bounding box center [1387, 348] width 88 height 14
click at [1225, 387] on font "Azul ($2)" at bounding box center [1201, 389] width 48 height 14
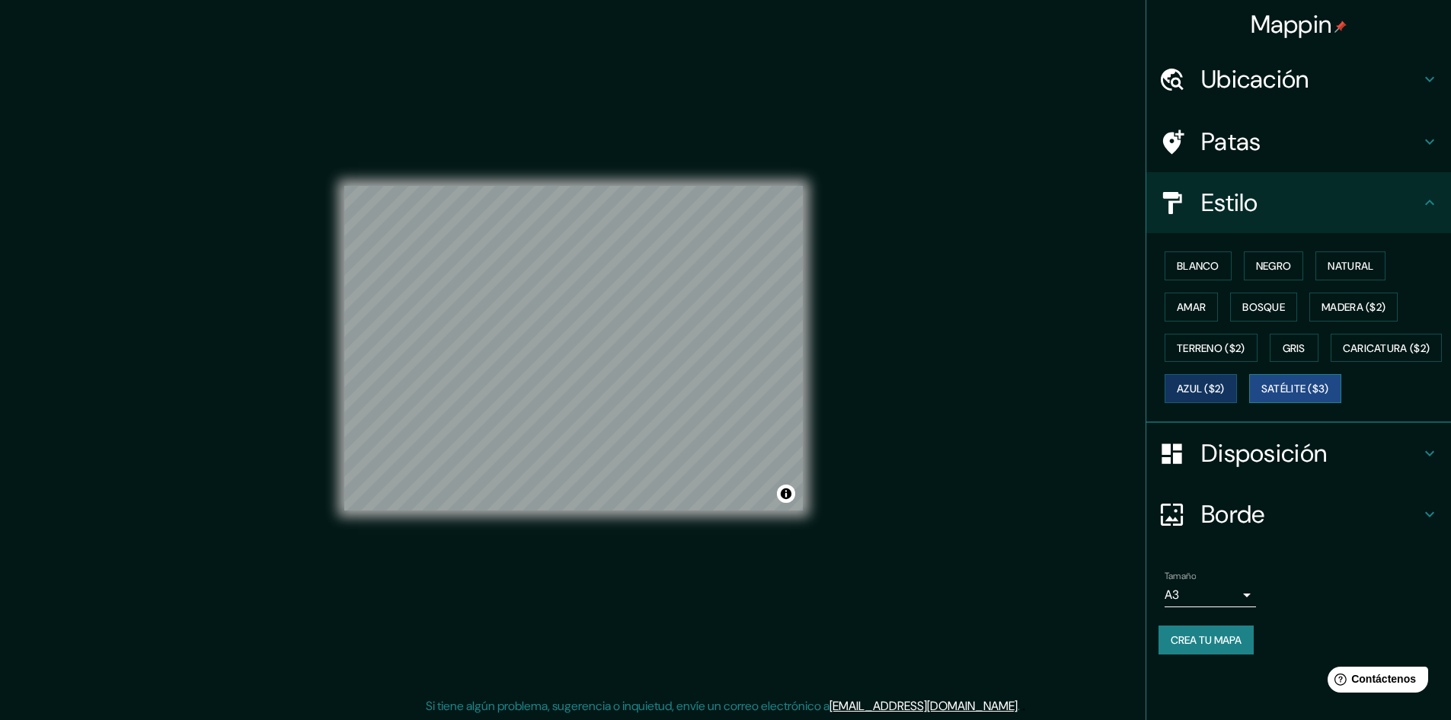
click at [1261, 396] on font "Satélite ($3)" at bounding box center [1295, 389] width 68 height 14
click at [1304, 353] on font "Gris" at bounding box center [1293, 348] width 23 height 14
click at [938, 364] on div "Mappin Ubicación [GEOGRAPHIC_DATA], [GEOGRAPHIC_DATA], [GEOGRAPHIC_DATA] [GEOGR…" at bounding box center [725, 360] width 1451 height 721
click at [1236, 469] on font "Disposición" at bounding box center [1264, 453] width 126 height 32
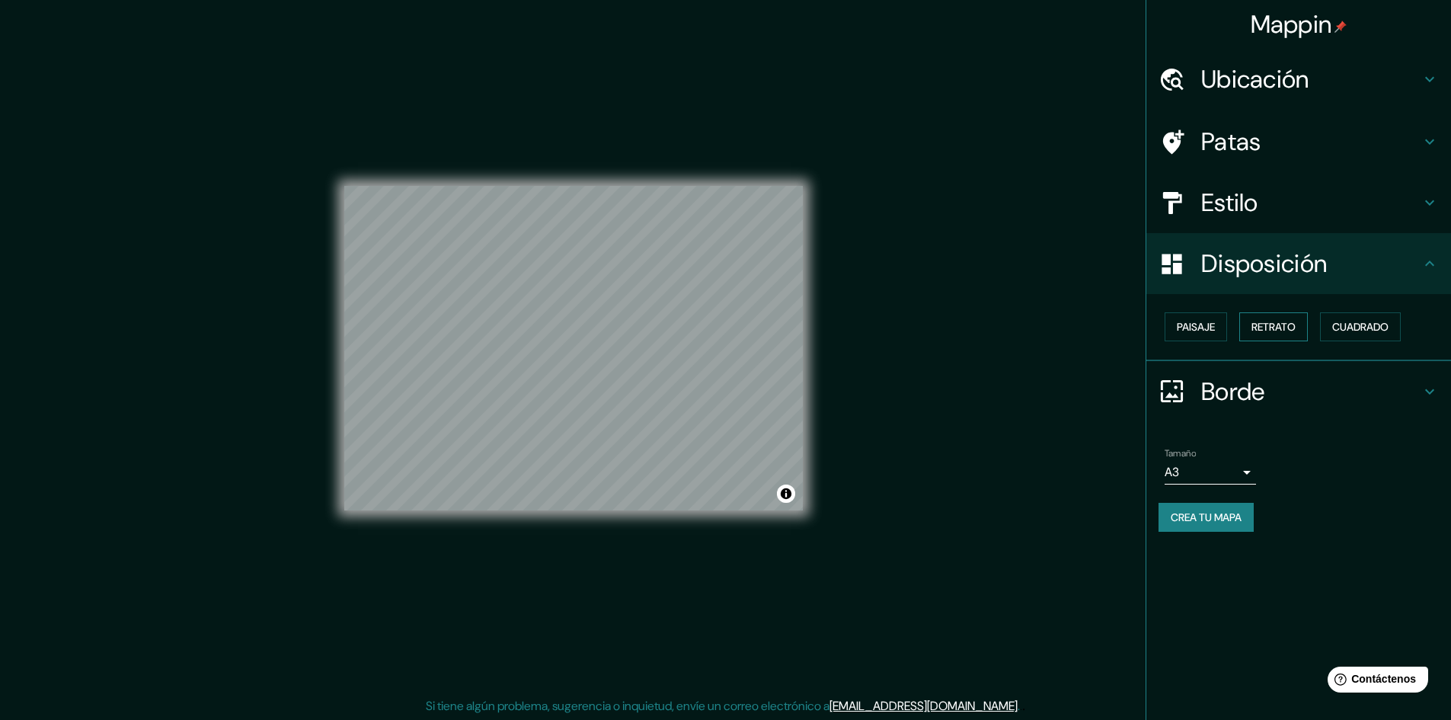
click at [1274, 330] on font "Retrato" at bounding box center [1273, 327] width 44 height 14
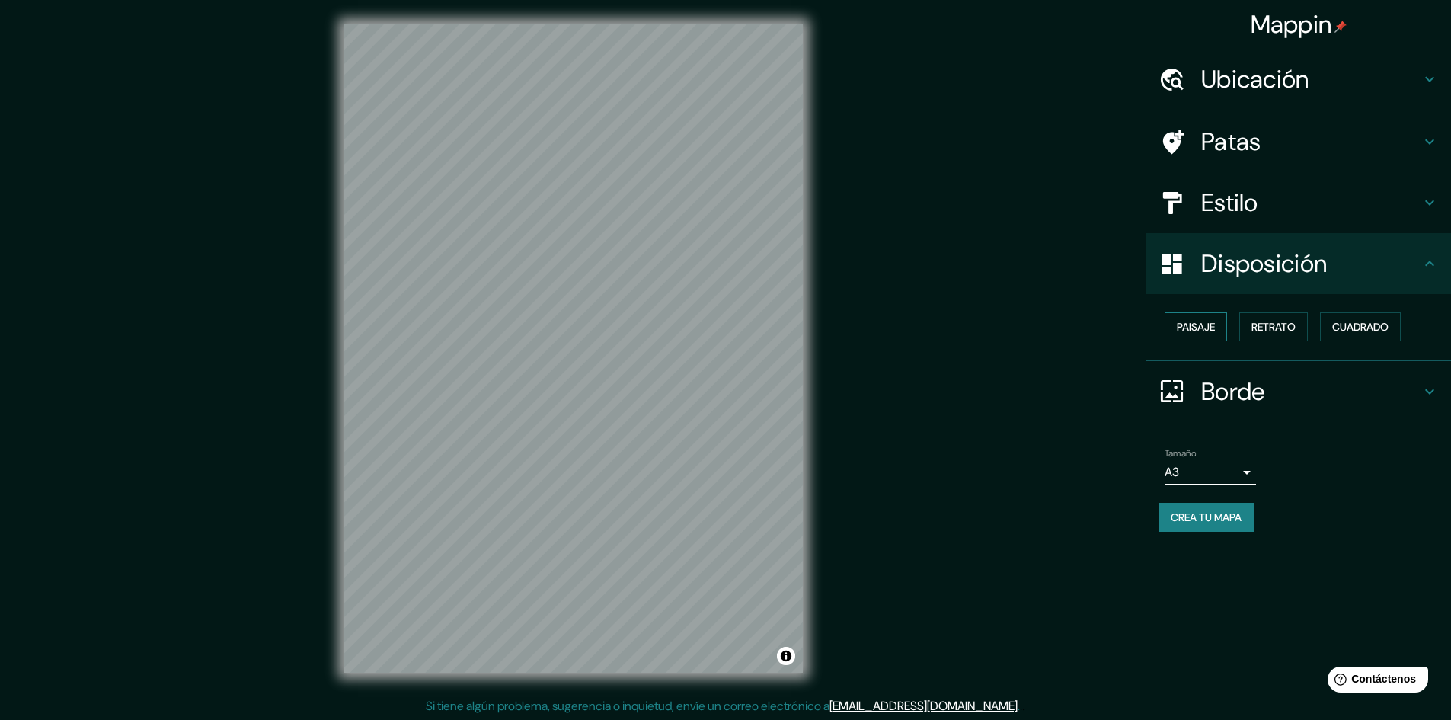
click at [1194, 333] on font "Paisaje" at bounding box center [1196, 327] width 38 height 14
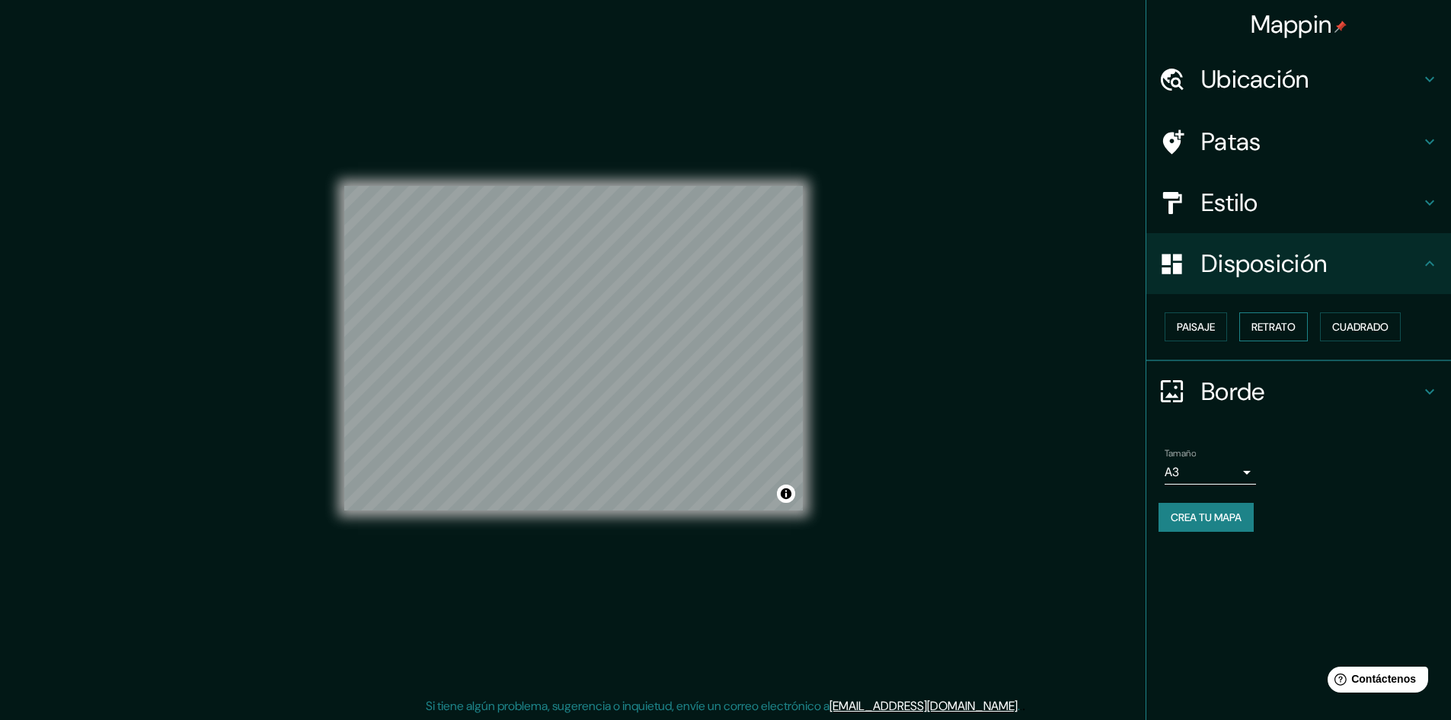
click at [1266, 327] on font "Retrato" at bounding box center [1273, 327] width 44 height 14
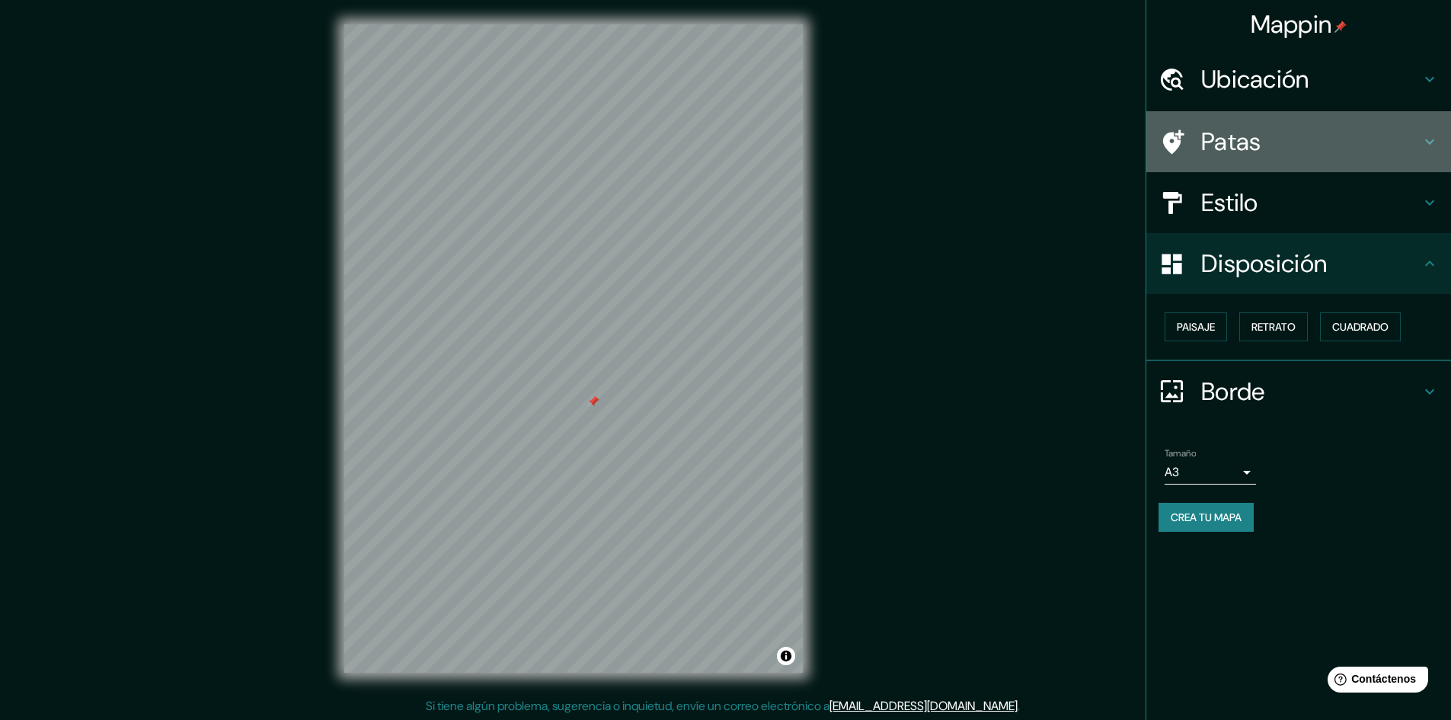
click at [1265, 145] on h4 "Patas" at bounding box center [1310, 141] width 219 height 30
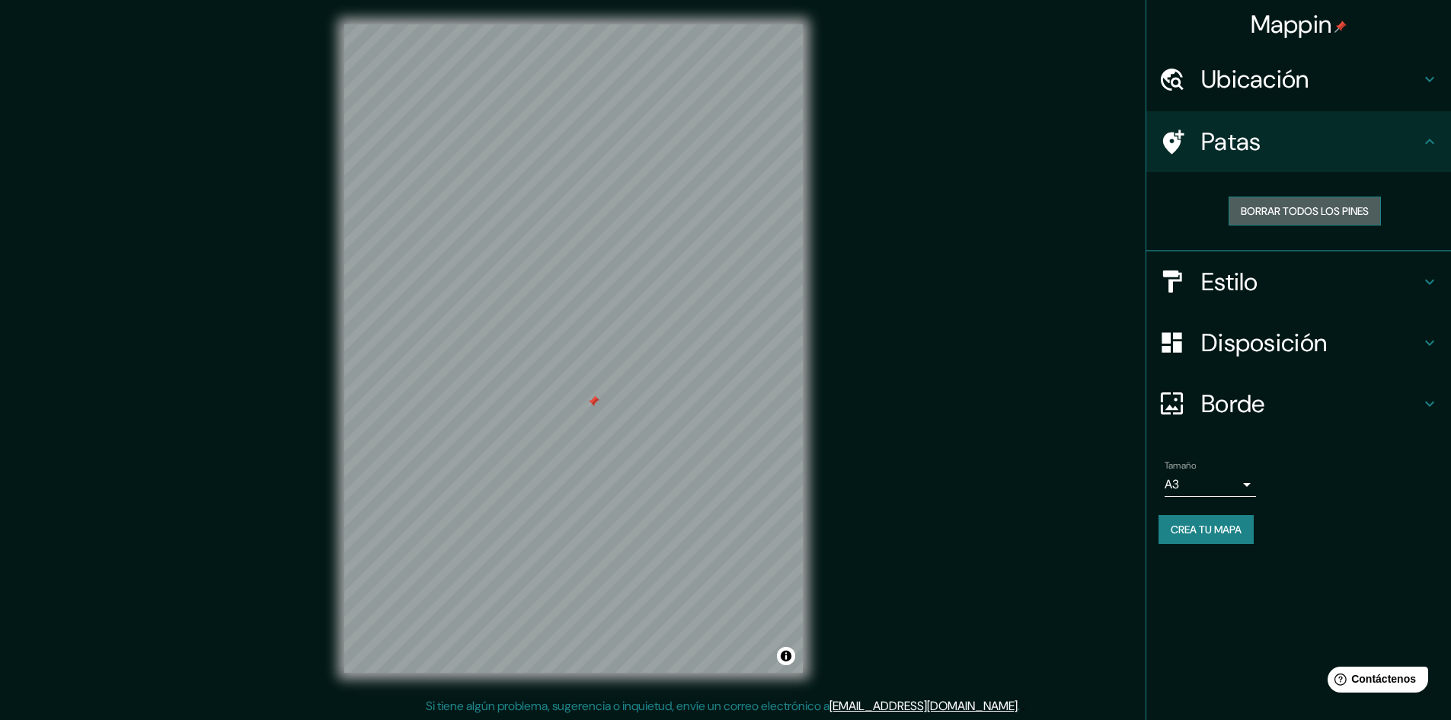
click at [1288, 206] on font "Borrar todos los pines" at bounding box center [1305, 211] width 128 height 14
click at [971, 293] on div "Mappin Ubicación [GEOGRAPHIC_DATA], [GEOGRAPHIC_DATA], [GEOGRAPHIC_DATA] [GEOGR…" at bounding box center [725, 360] width 1451 height 721
click at [1227, 350] on font "Disposición" at bounding box center [1264, 343] width 126 height 32
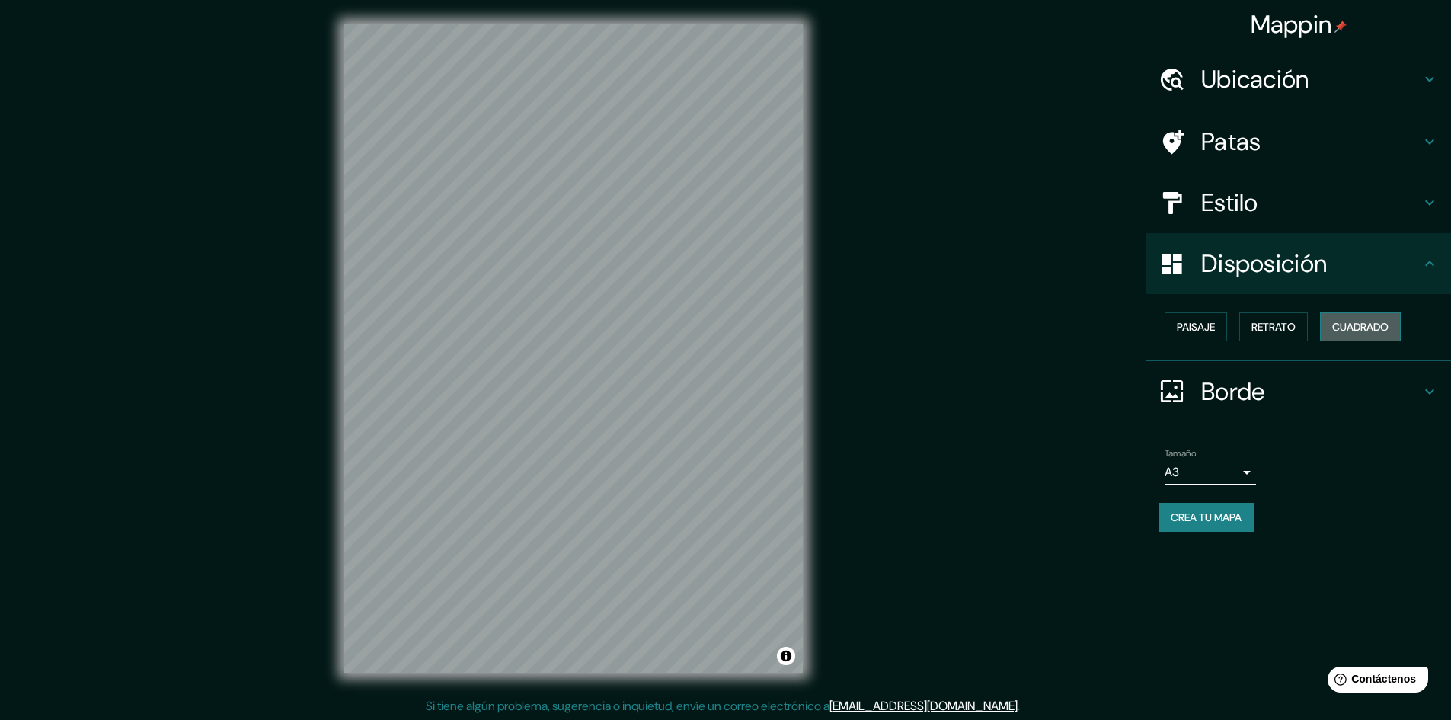
click at [1371, 324] on font "Cuadrado" at bounding box center [1360, 327] width 56 height 14
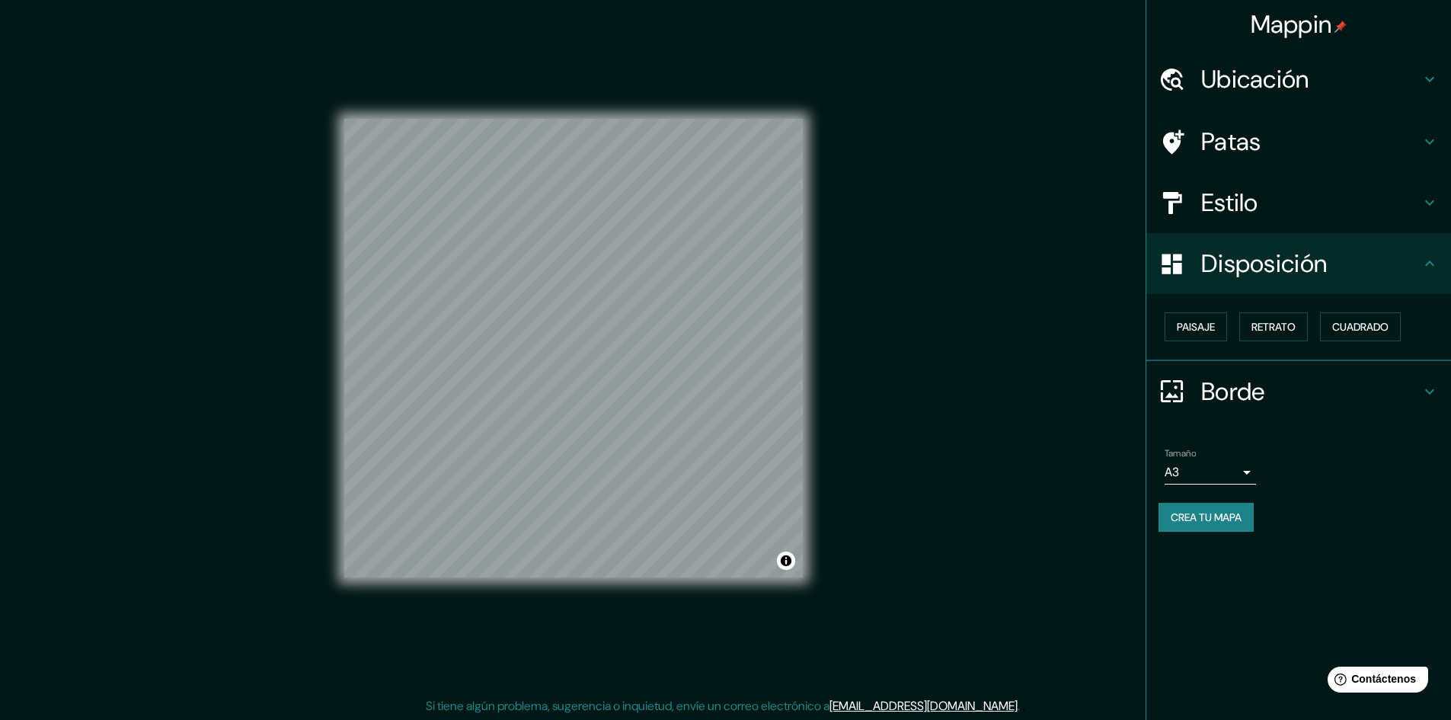
click at [1241, 207] on font "Estilo" at bounding box center [1229, 203] width 57 height 32
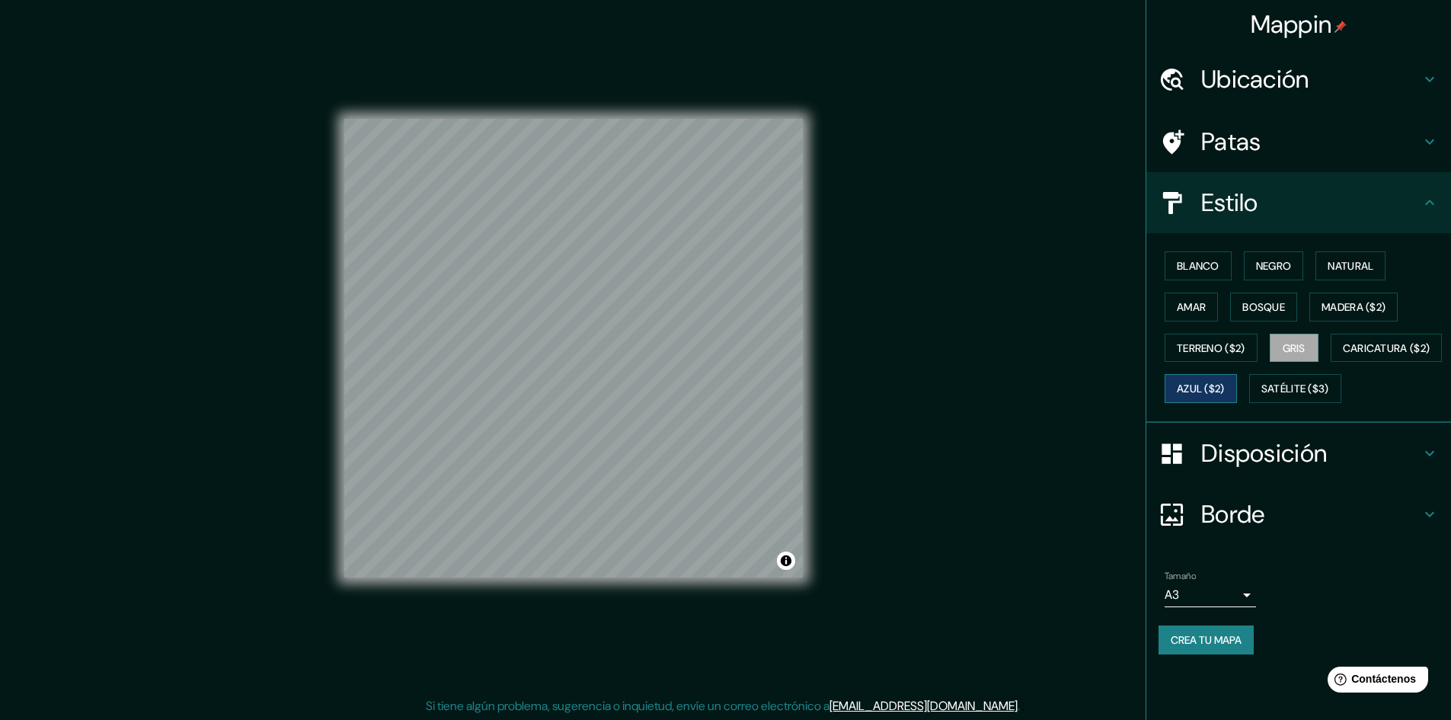
click at [1225, 385] on font "Azul ($2)" at bounding box center [1201, 389] width 48 height 14
click at [1259, 300] on font "Bosque" at bounding box center [1263, 307] width 43 height 14
click at [1183, 312] on font "Amar" at bounding box center [1191, 307] width 29 height 14
click at [917, 250] on div "Mappin Ubicación [GEOGRAPHIC_DATA], [GEOGRAPHIC_DATA], [GEOGRAPHIC_DATA] [GEOGR…" at bounding box center [725, 360] width 1451 height 721
click at [1268, 271] on font "Negro" at bounding box center [1274, 266] width 36 height 14
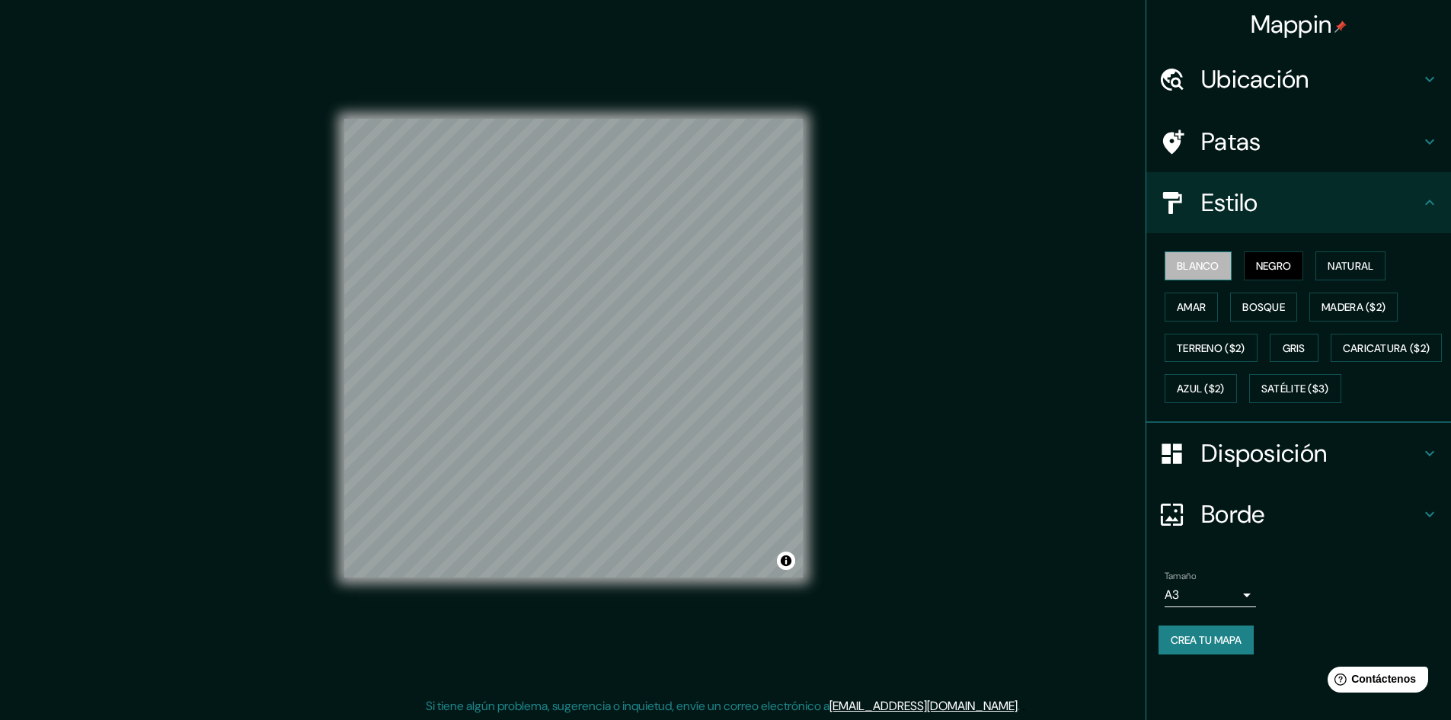
click at [1204, 263] on font "Blanco" at bounding box center [1198, 266] width 43 height 14
click at [1373, 270] on font "Natural" at bounding box center [1350, 266] width 46 height 14
click at [1381, 337] on div "Blanco Negro Natural Amar Bosque Madera ($2) Terreno ($2) Gris Caricatura ($2) …" at bounding box center [1304, 327] width 292 height 164
click at [1367, 310] on font "Madera ($2)" at bounding box center [1353, 307] width 64 height 14
click at [1272, 302] on font "Bosque" at bounding box center [1263, 307] width 43 height 14
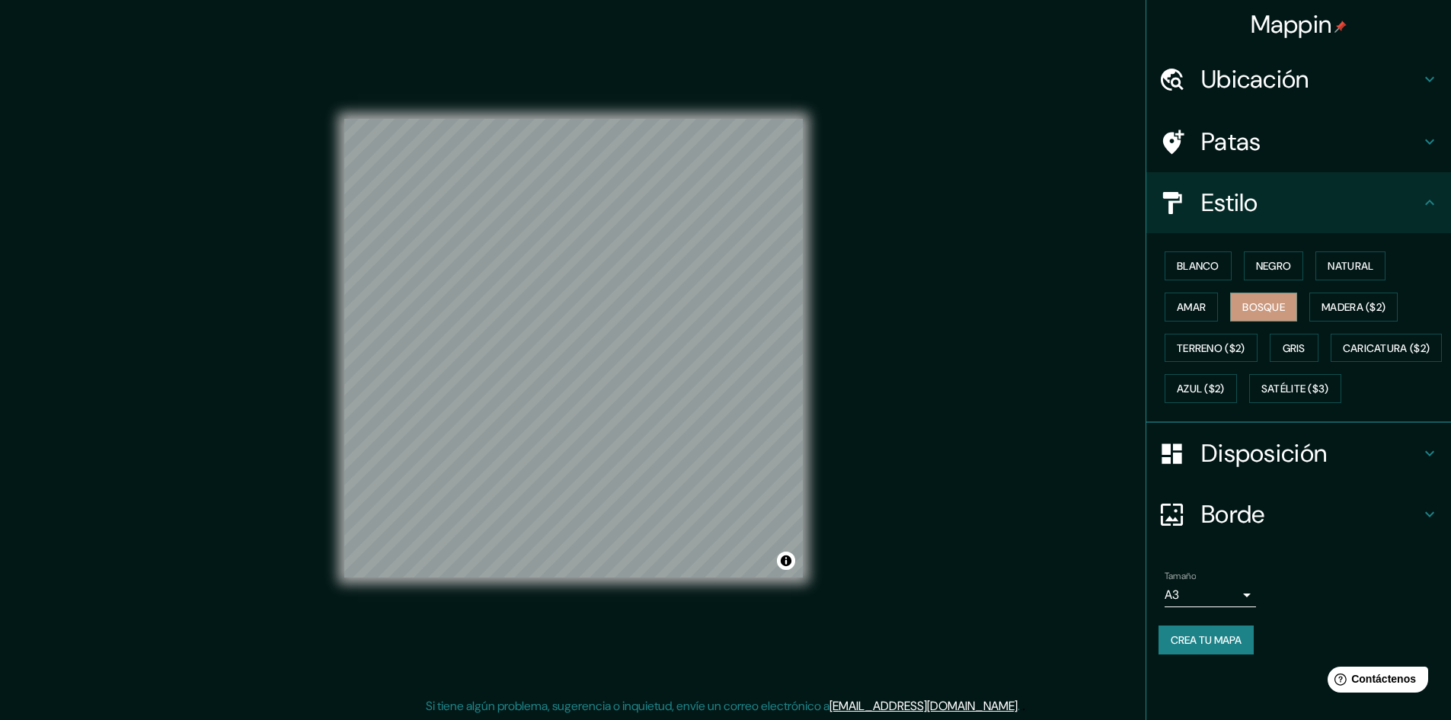
click at [1055, 410] on div "Mappin Ubicación [GEOGRAPHIC_DATA], [GEOGRAPHIC_DATA], [GEOGRAPHIC_DATA] [GEOGR…" at bounding box center [725, 360] width 1451 height 721
click at [1343, 355] on font "Caricatura ($2)" at bounding box center [1387, 348] width 88 height 14
click at [1261, 396] on font "Satélite ($3)" at bounding box center [1295, 389] width 68 height 14
click at [1232, 353] on font "Terreno ($2)" at bounding box center [1211, 348] width 69 height 14
click at [1285, 354] on button "Gris" at bounding box center [1293, 348] width 49 height 29
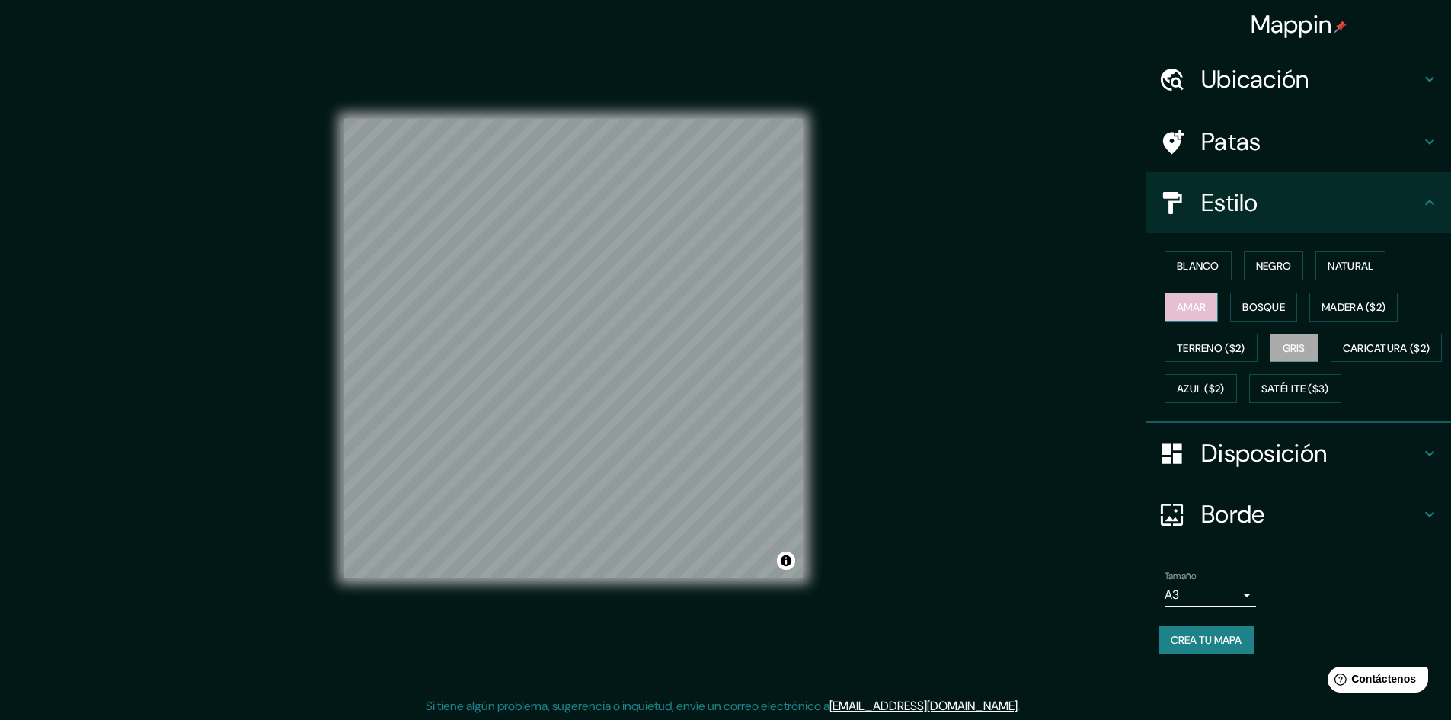
click at [1199, 308] on font "Amar" at bounding box center [1191, 307] width 29 height 14
click at [1272, 309] on font "Bosque" at bounding box center [1263, 307] width 43 height 14
click at [1282, 270] on font "Negro" at bounding box center [1274, 266] width 36 height 14
